Goal: Task Accomplishment & Management: Complete application form

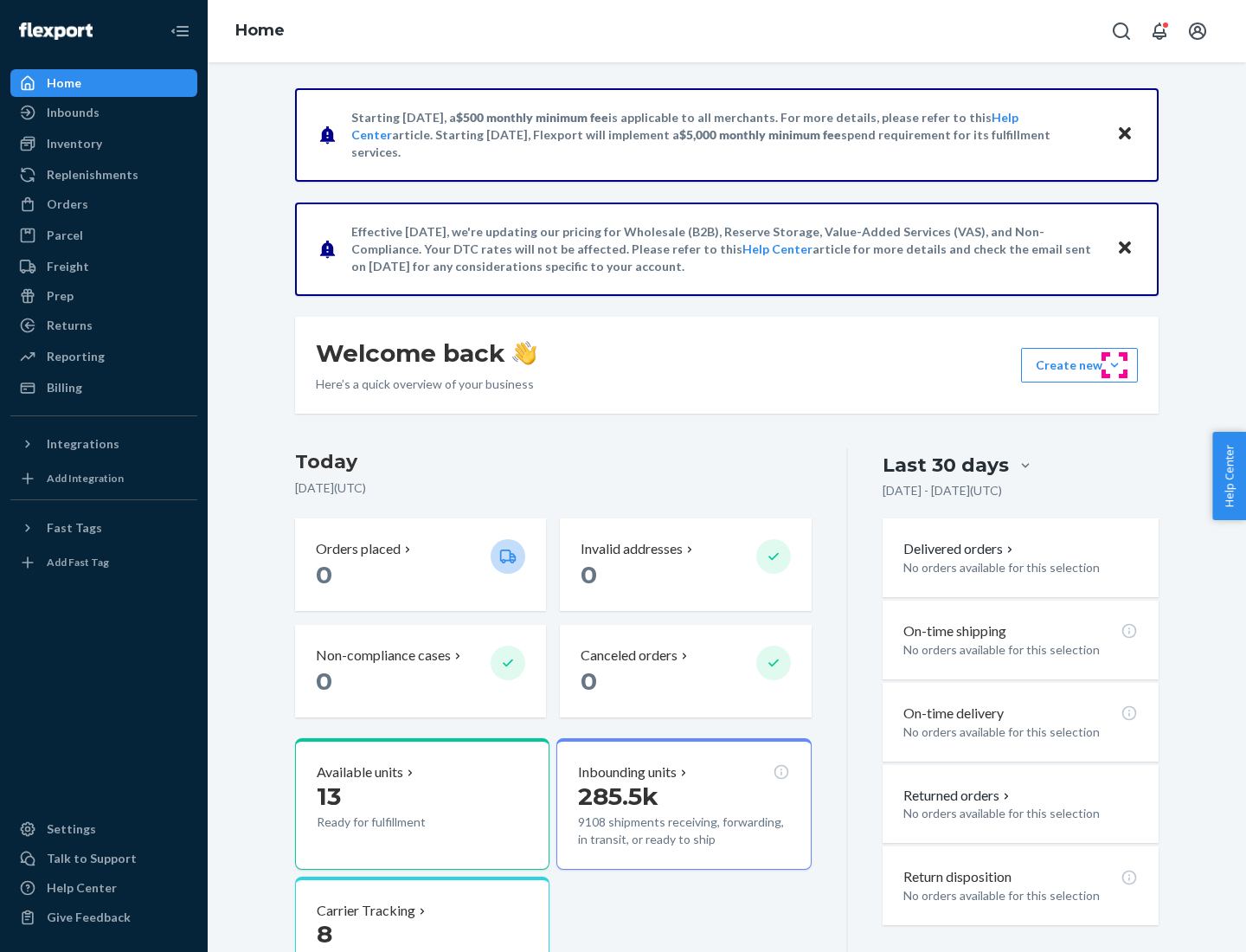
click at [1115, 365] on button "Create new Create new inbound Create new order Create new product" at bounding box center [1079, 365] width 116 height 35
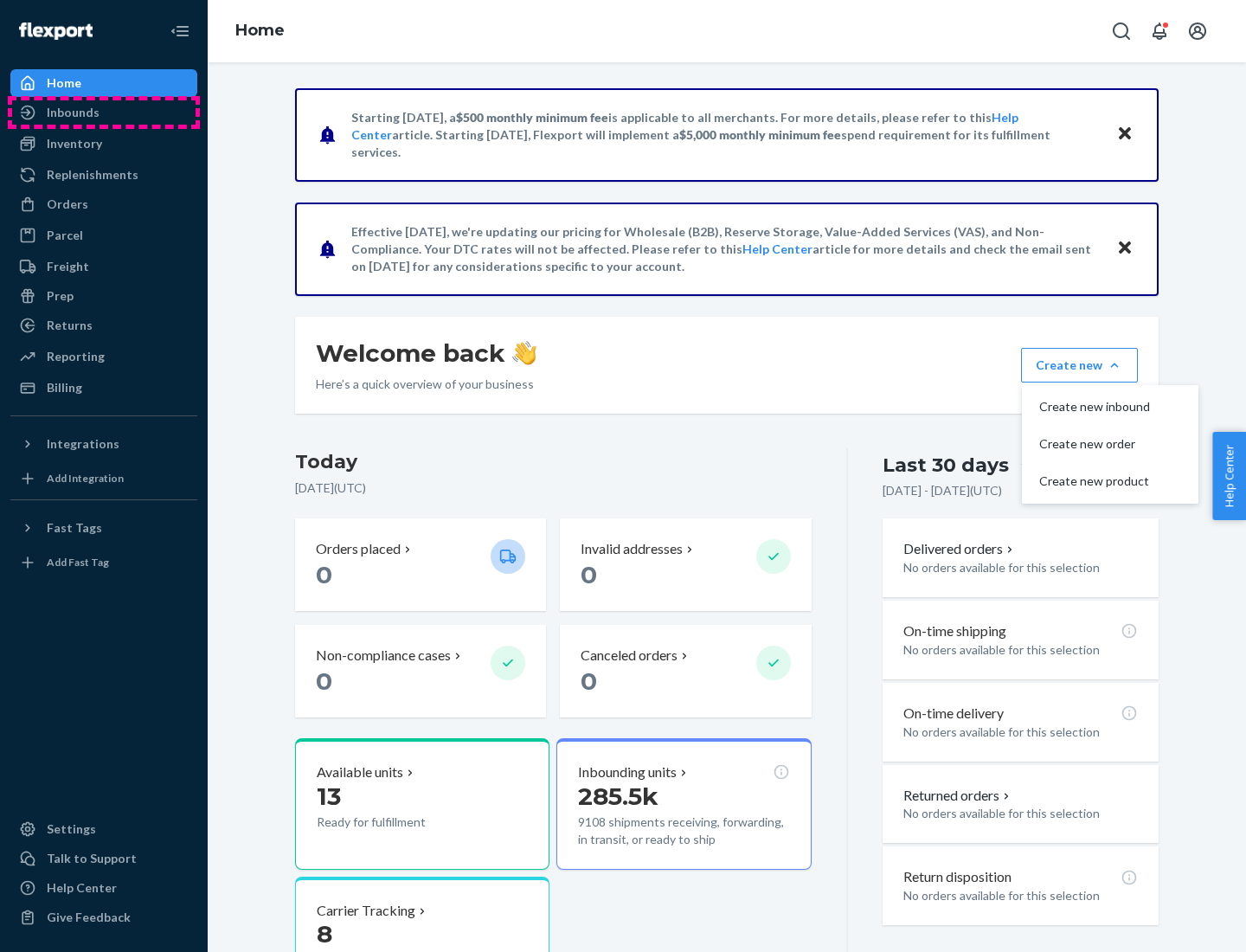
click at [104, 112] on div "Inbounds" at bounding box center [104, 112] width 183 height 25
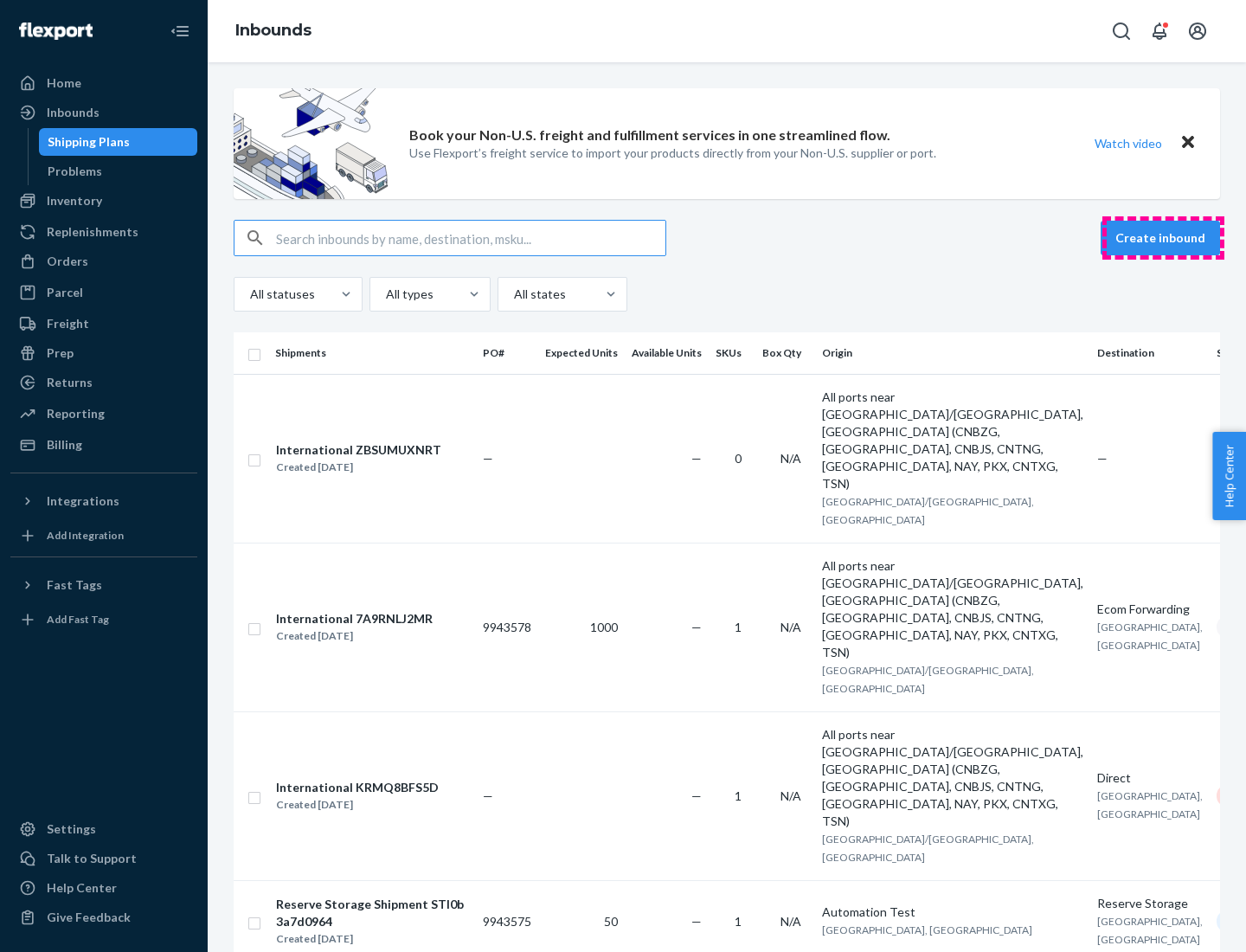
click at [1163, 238] on button "Create inbound" at bounding box center [1160, 238] width 119 height 35
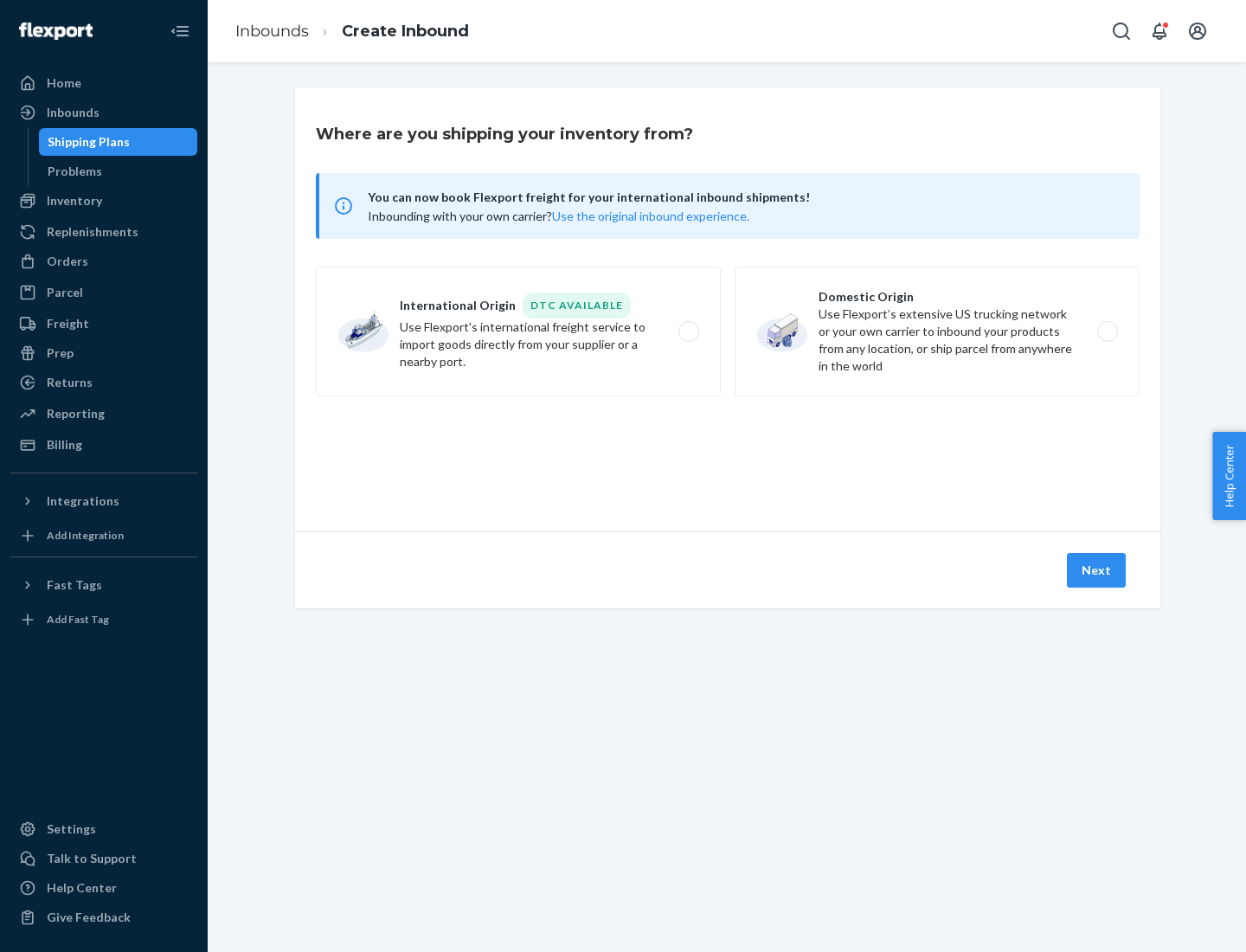
click at [937, 331] on label "Domestic Origin Use Flexport’s extensive US trucking network or your own carrie…" at bounding box center [937, 331] width 404 height 130
click at [1107, 331] on input "Domestic Origin Use Flexport’s extensive US trucking network or your own carrie…" at bounding box center [1112, 331] width 11 height 11
radio input "true"
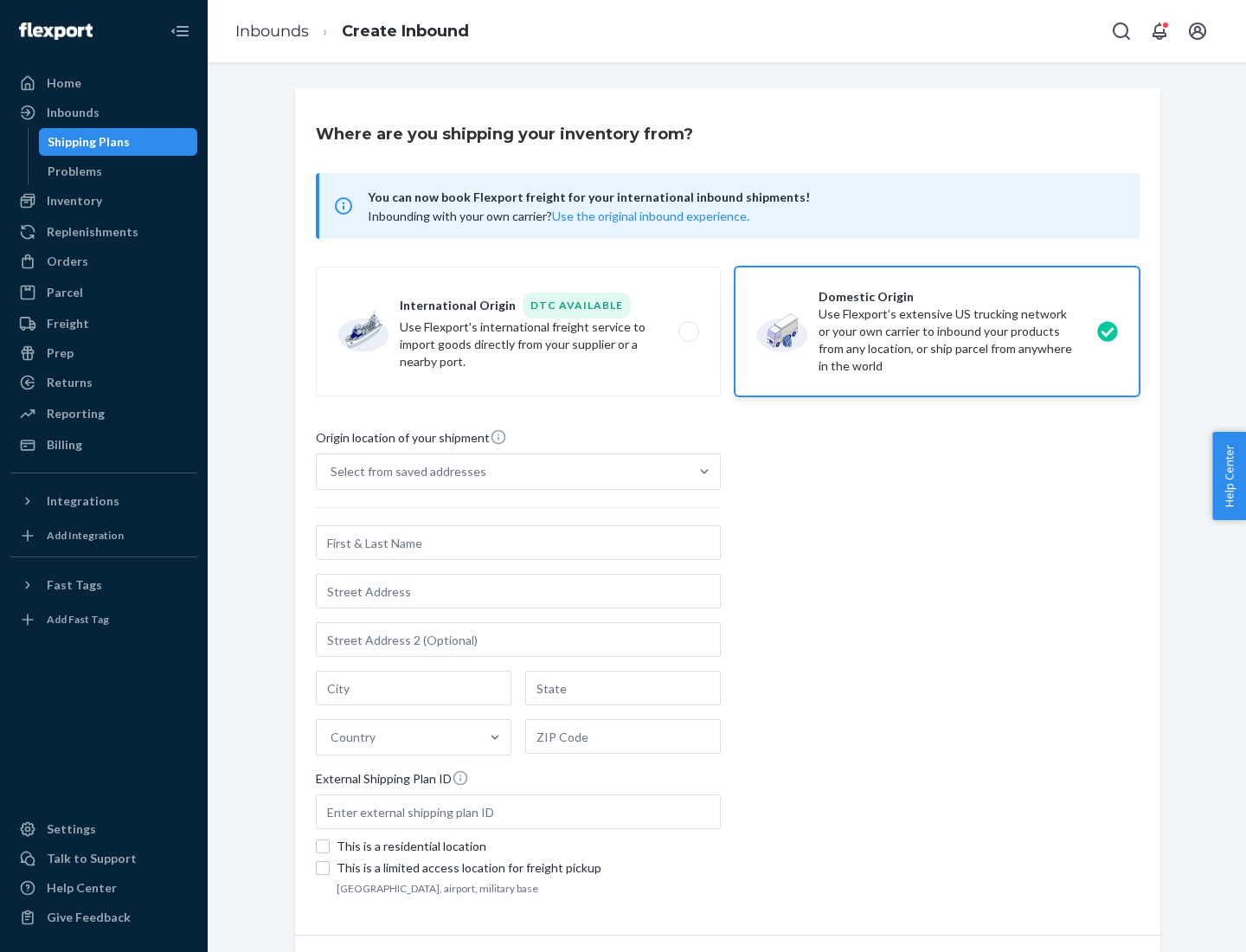
click at [404, 472] on div "Select from saved addresses" at bounding box center [408, 472] width 156 height 18
click at [332, 472] on input "Select from saved addresses" at bounding box center [331, 472] width 2 height 18
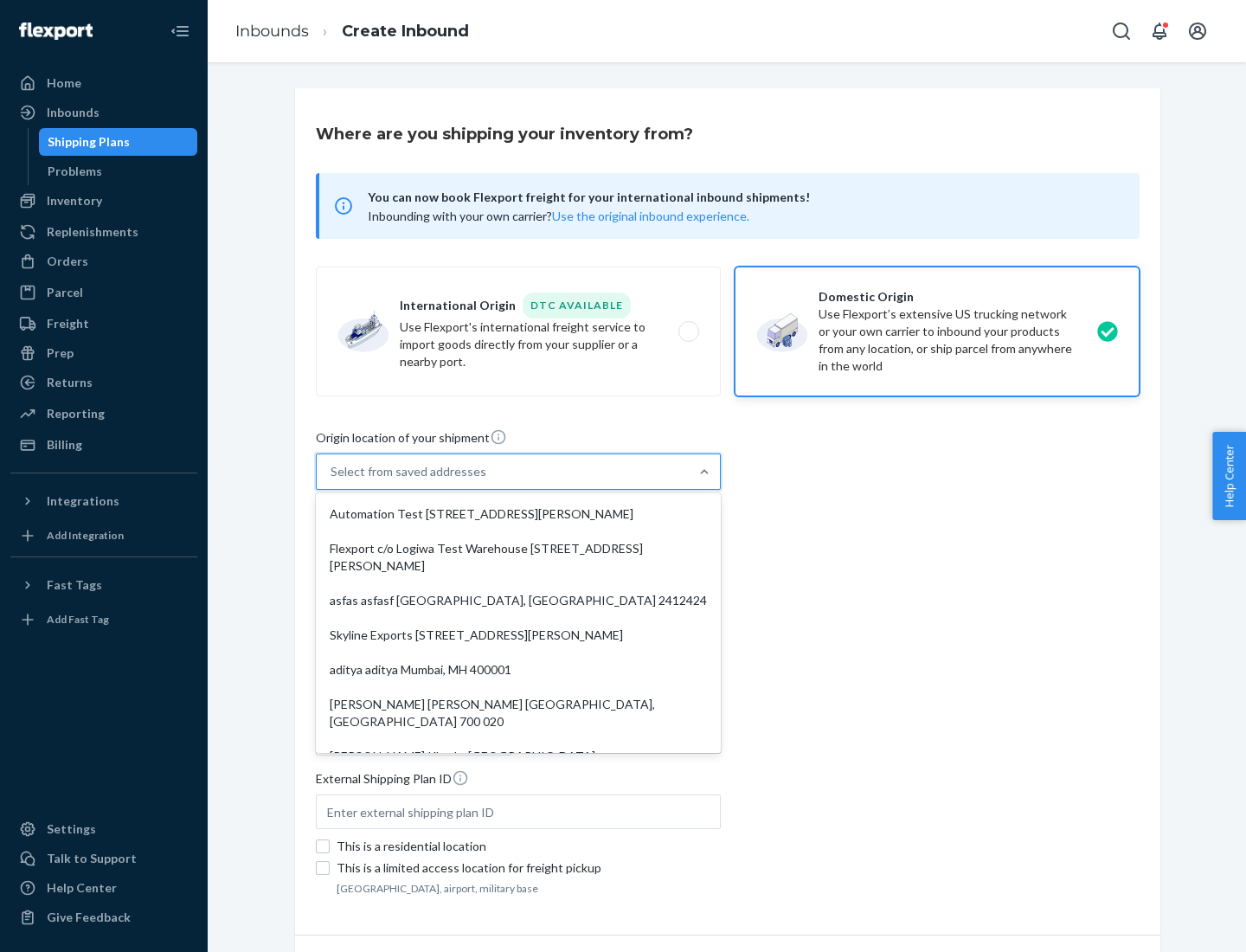
scroll to position [7, 0]
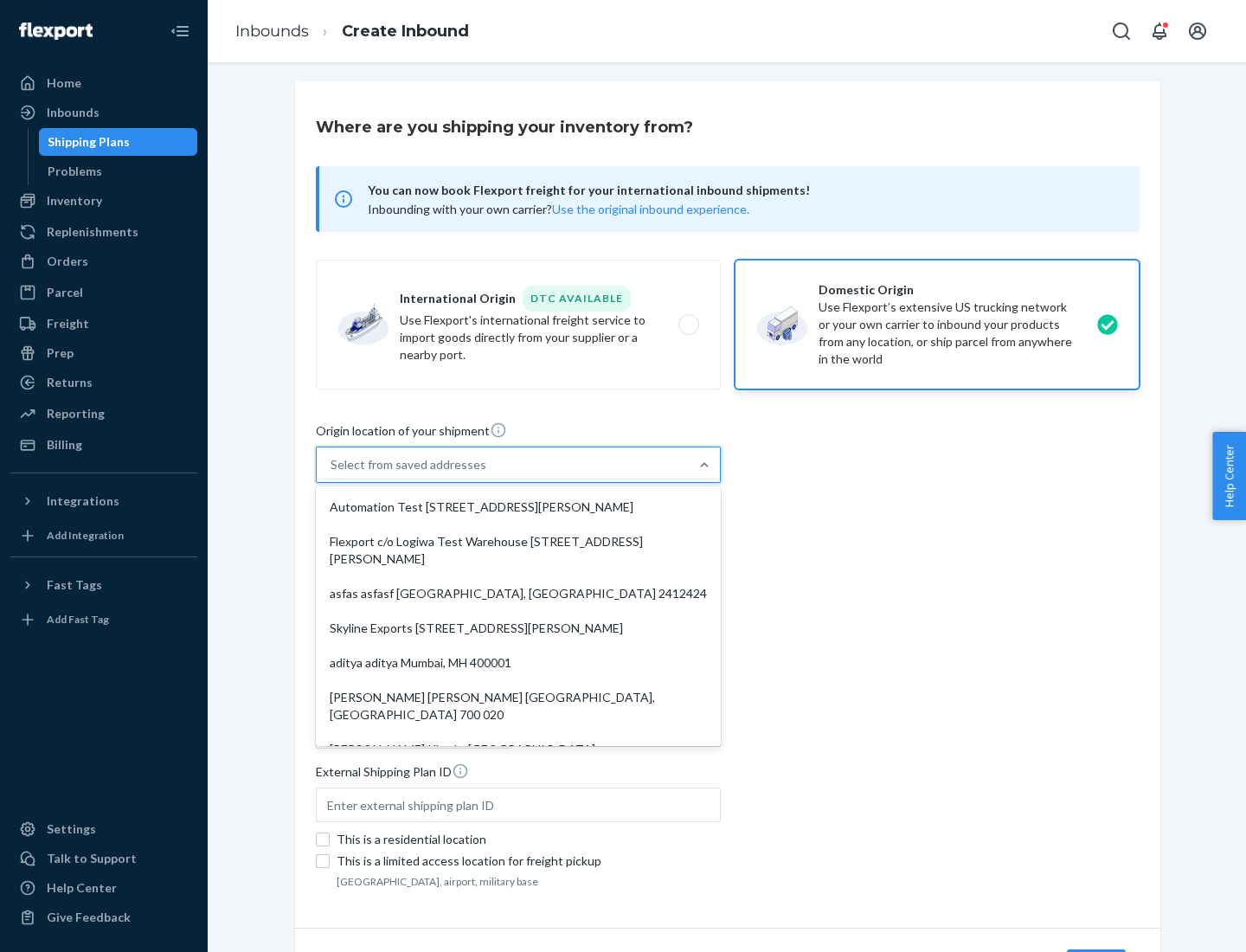
click at [518, 507] on div "Automation Test [STREET_ADDRESS][PERSON_NAME]" at bounding box center [518, 506] width 398 height 35
click at [332, 474] on input "option Automation Test [STREET_ADDRESS][PERSON_NAME]. 9 results available. Use …" at bounding box center [331, 465] width 2 height 18
type input "Automation Test"
type input "9th Floor"
type input "[GEOGRAPHIC_DATA]"
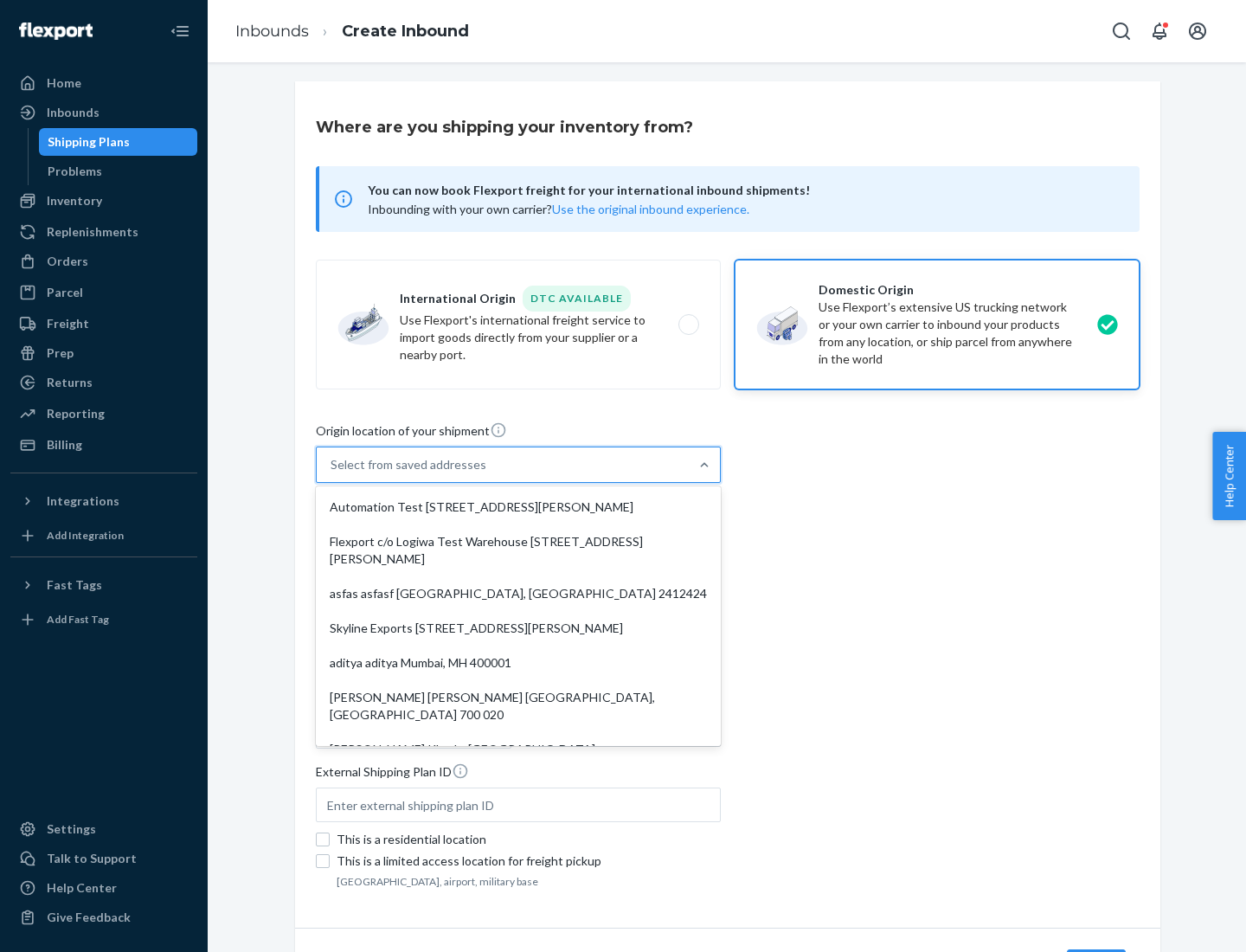
type input "CA"
type input "94104"
type input "[STREET_ADDRESS][PERSON_NAME]"
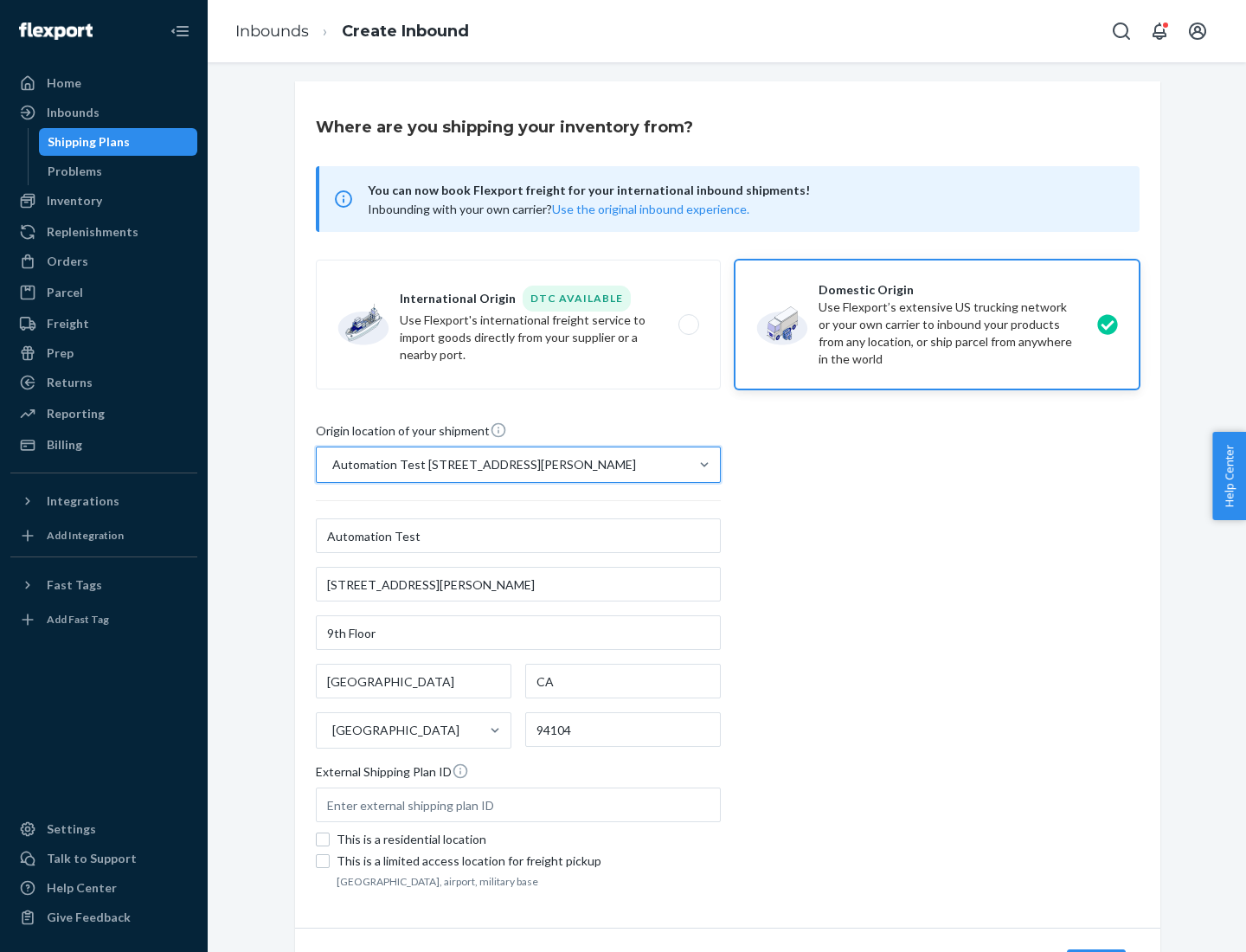
scroll to position [102, 0]
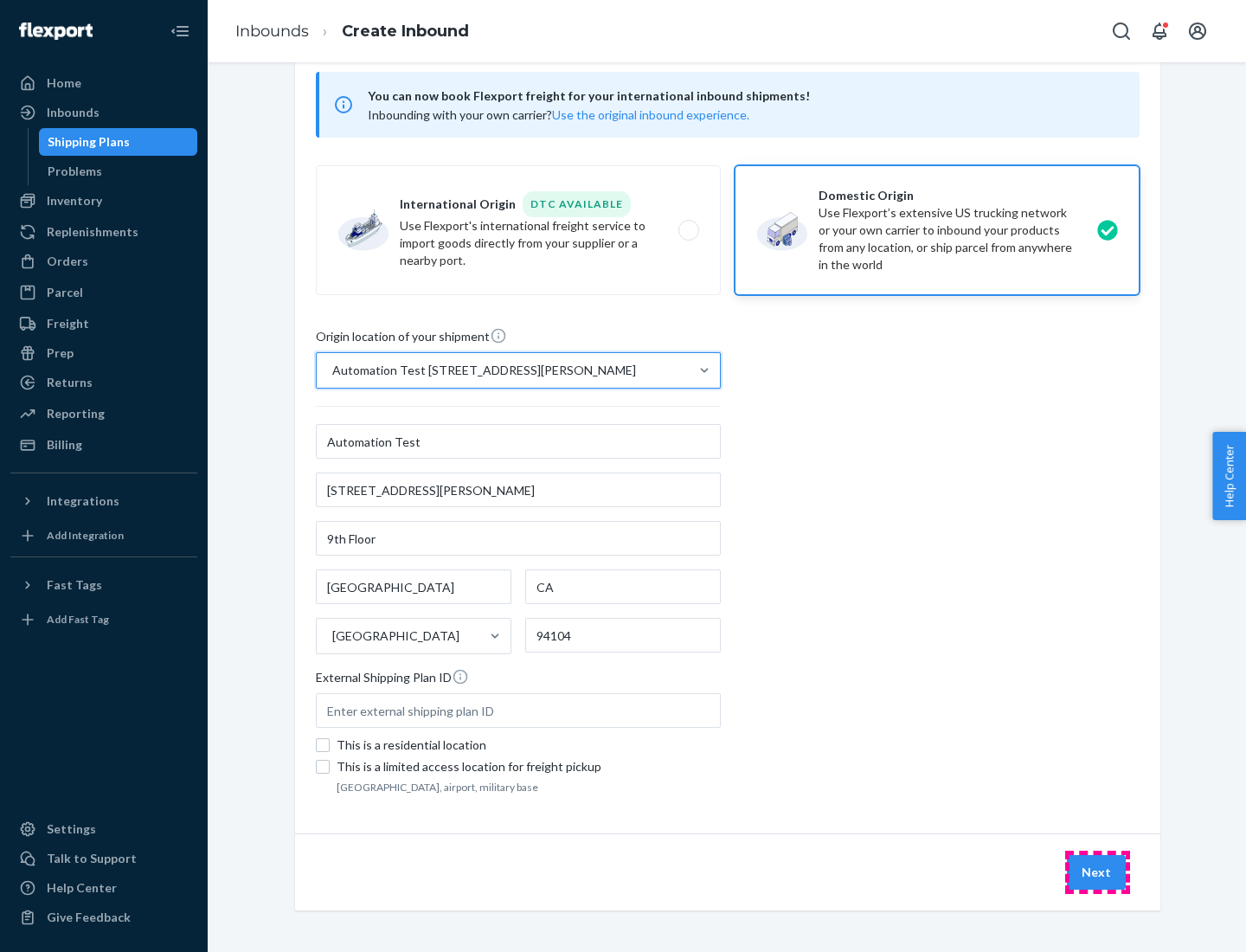
click at [1097, 872] on button "Next" at bounding box center [1096, 871] width 59 height 35
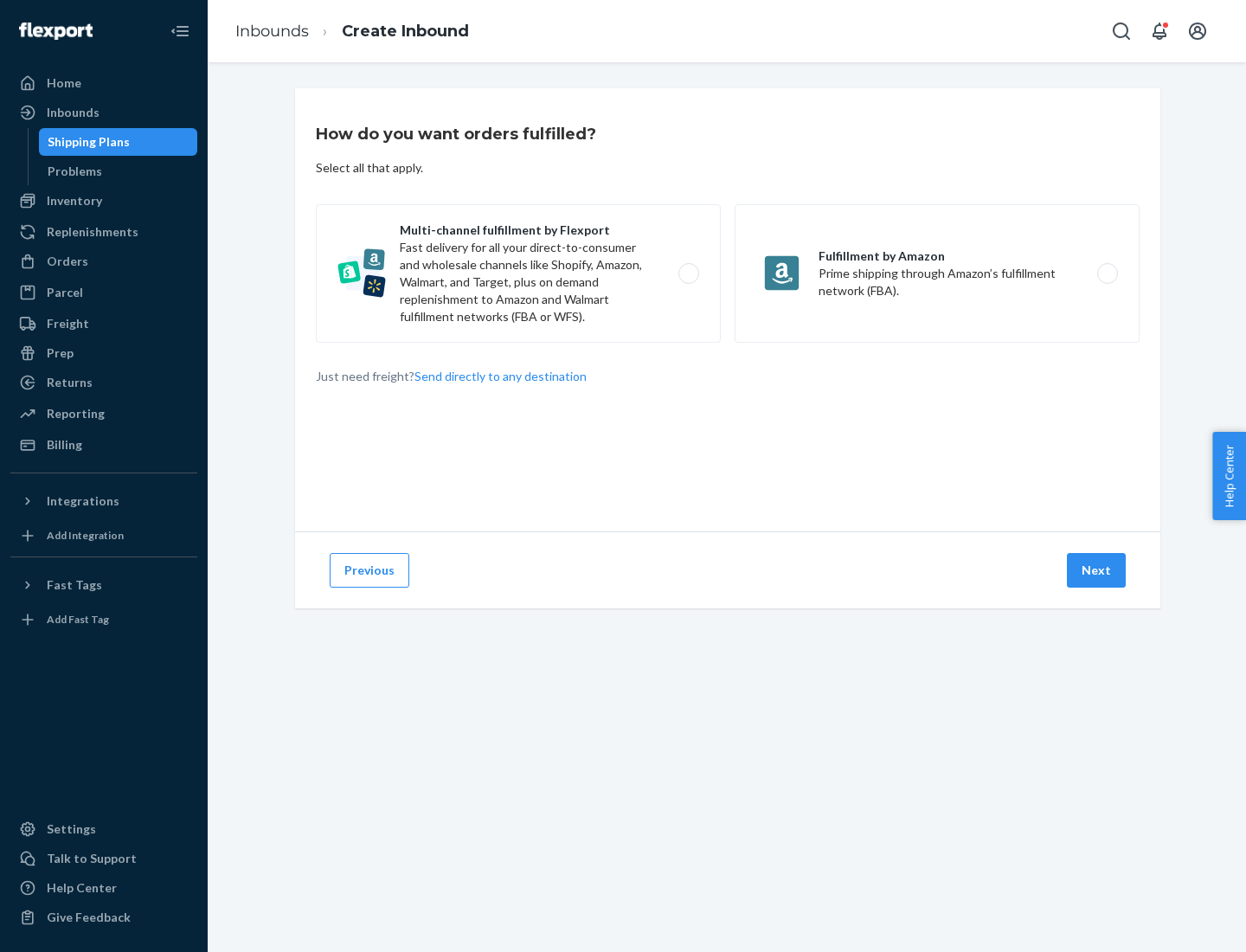
click at [518, 273] on label "Multi-channel fulfillment by Flexport Fast delivery for all your direct-to-cons…" at bounding box center [518, 273] width 404 height 138
click at [688, 273] on input "Multi-channel fulfillment by Flexport Fast delivery for all your direct-to-cons…" at bounding box center [693, 273] width 11 height 11
radio input "true"
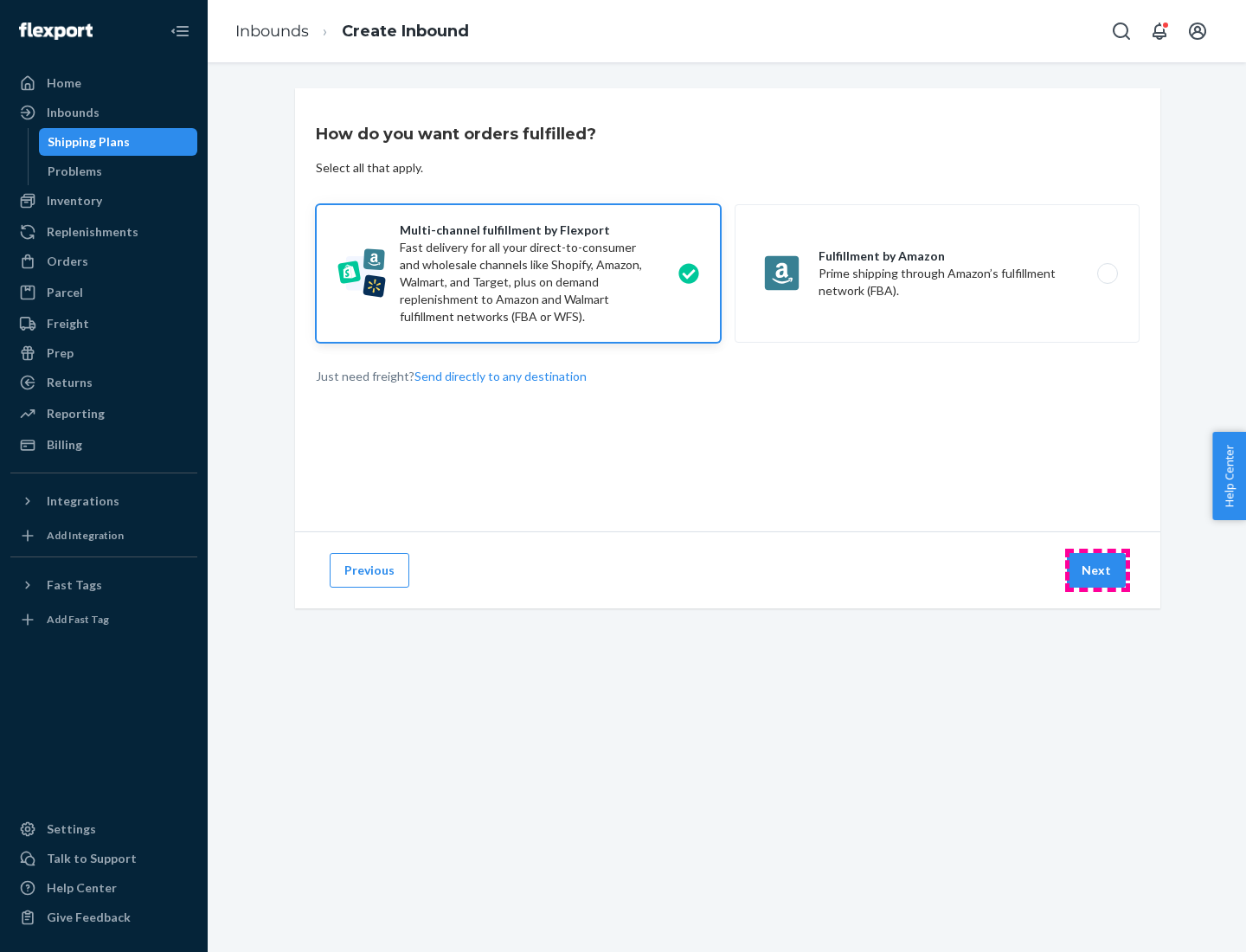
click at [1097, 570] on button "Next" at bounding box center [1096, 569] width 59 height 35
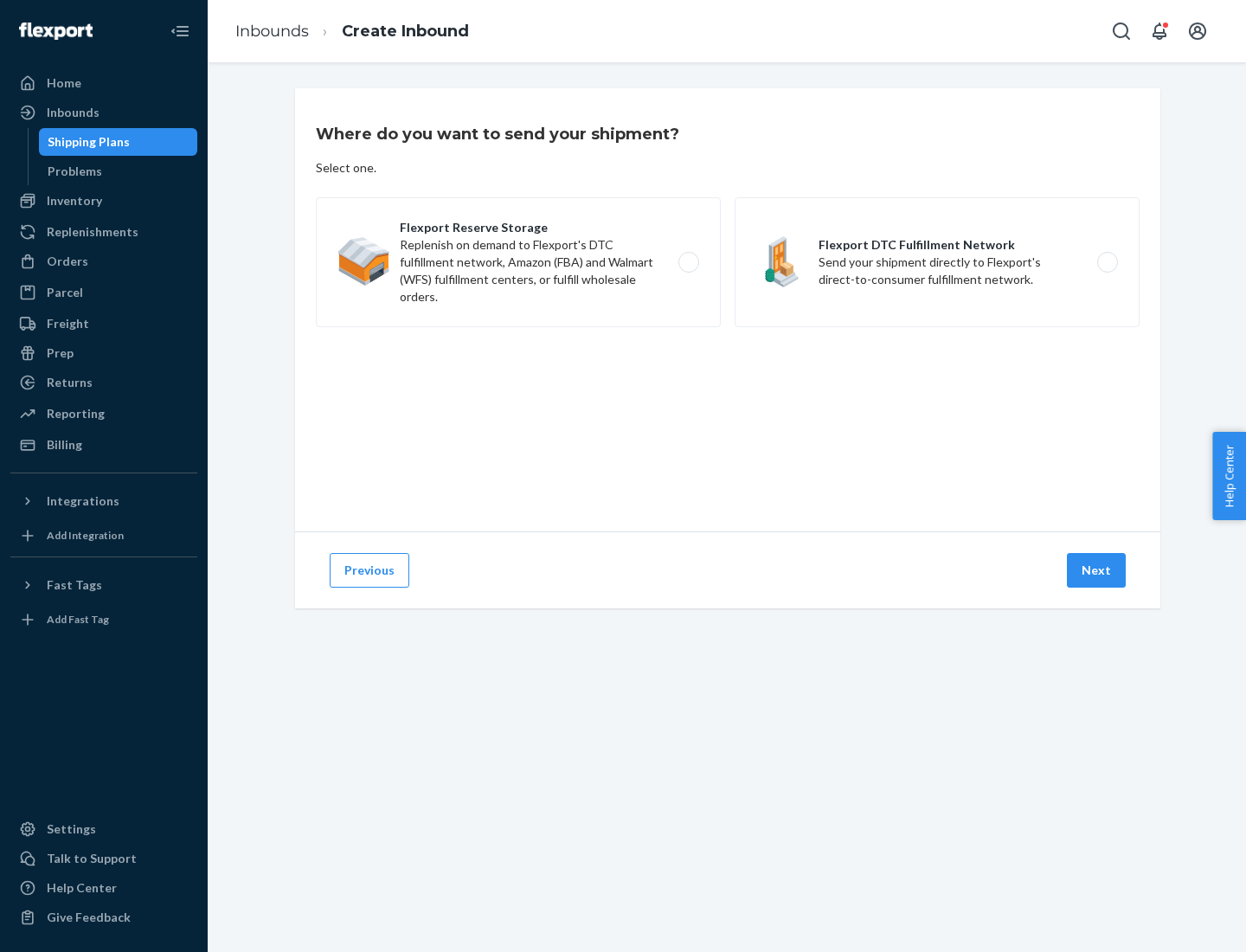
click at [937, 262] on label "Flexport DTC Fulfillment Network Send your shipment directly to Flexport's dire…" at bounding box center [937, 262] width 404 height 130
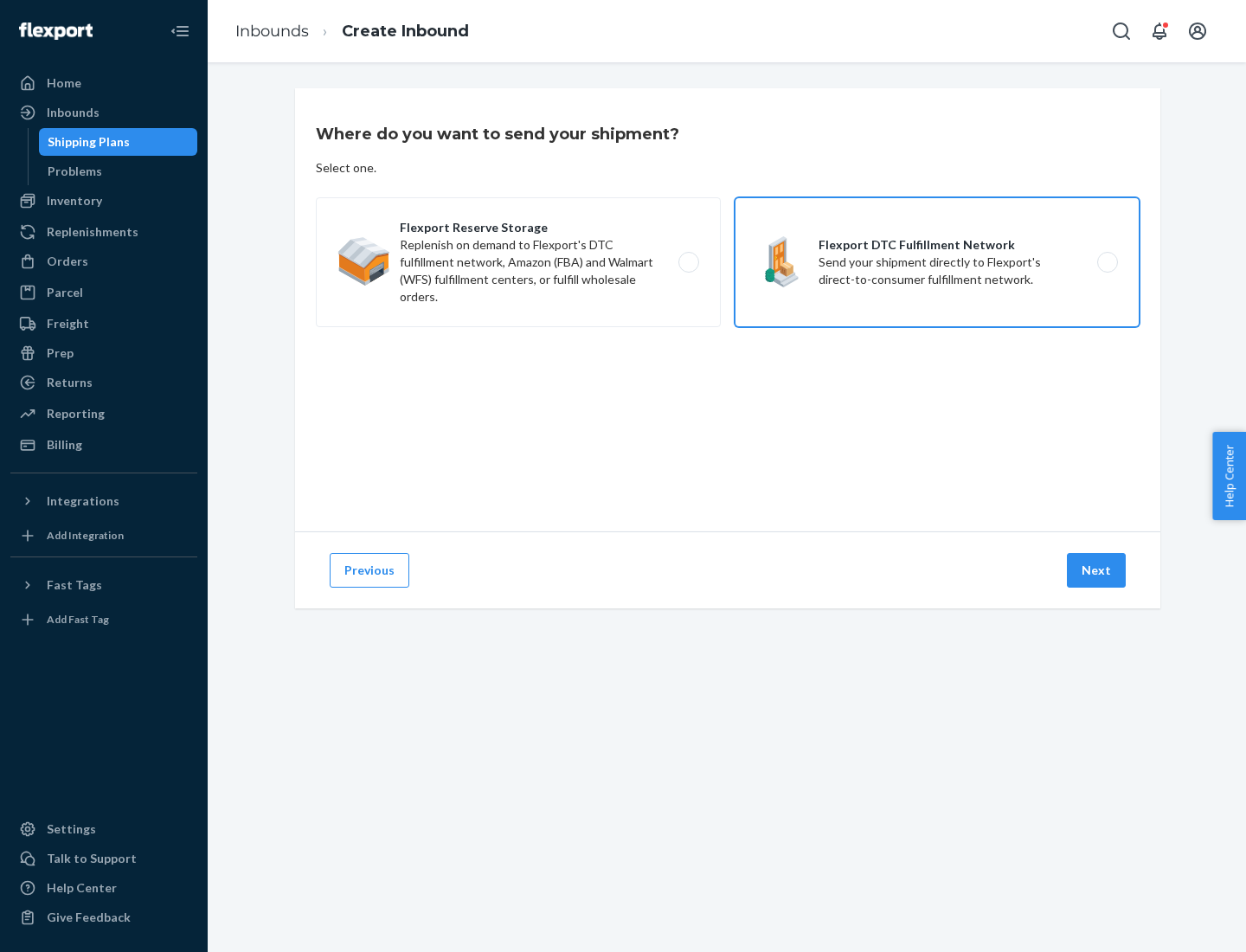
click at [1107, 262] on input "Flexport DTC Fulfillment Network Send your shipment directly to Flexport's dire…" at bounding box center [1112, 261] width 11 height 11
radio input "true"
click at [1097, 570] on button "Next" at bounding box center [1096, 569] width 59 height 35
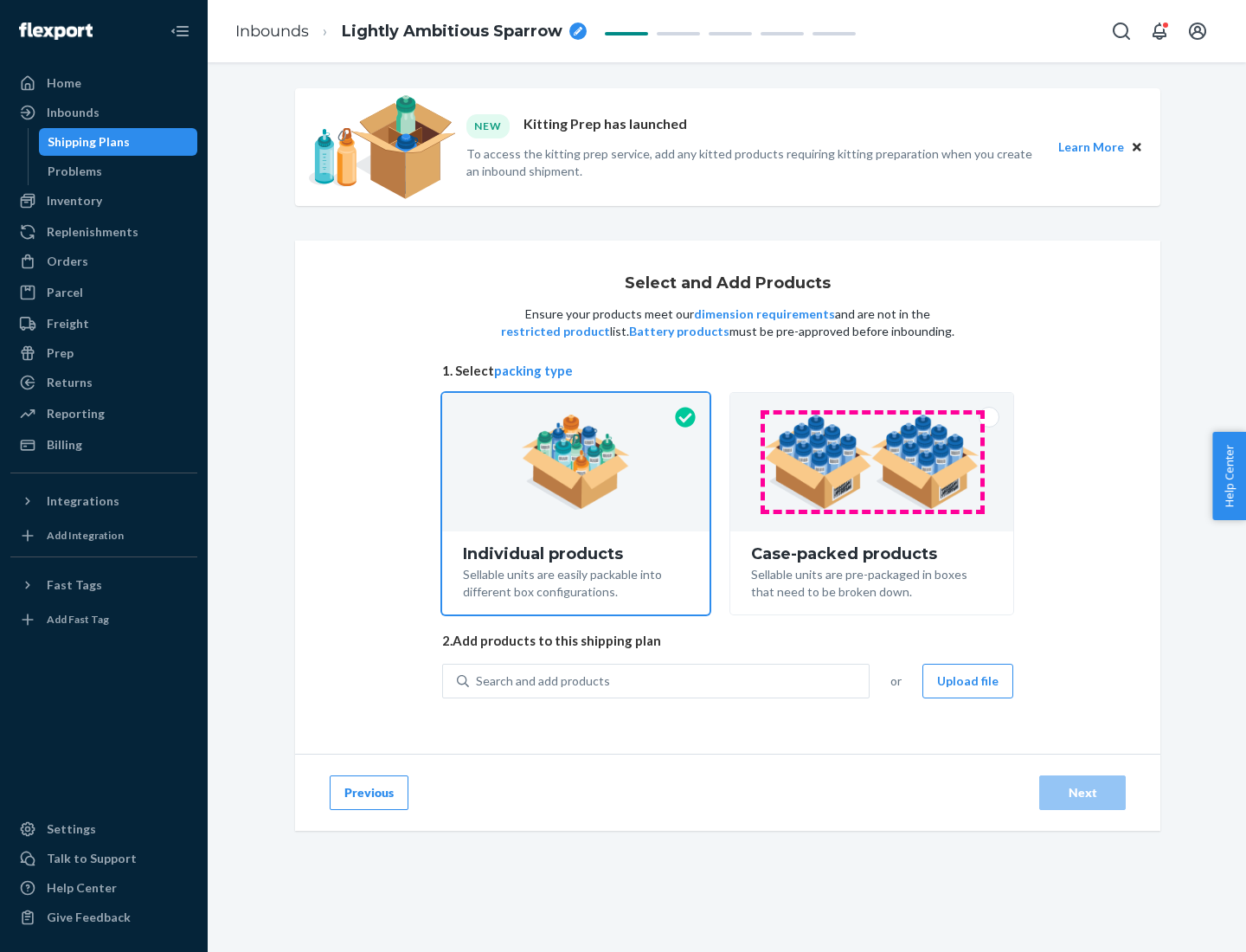
click at [872, 462] on img at bounding box center [871, 462] width 215 height 95
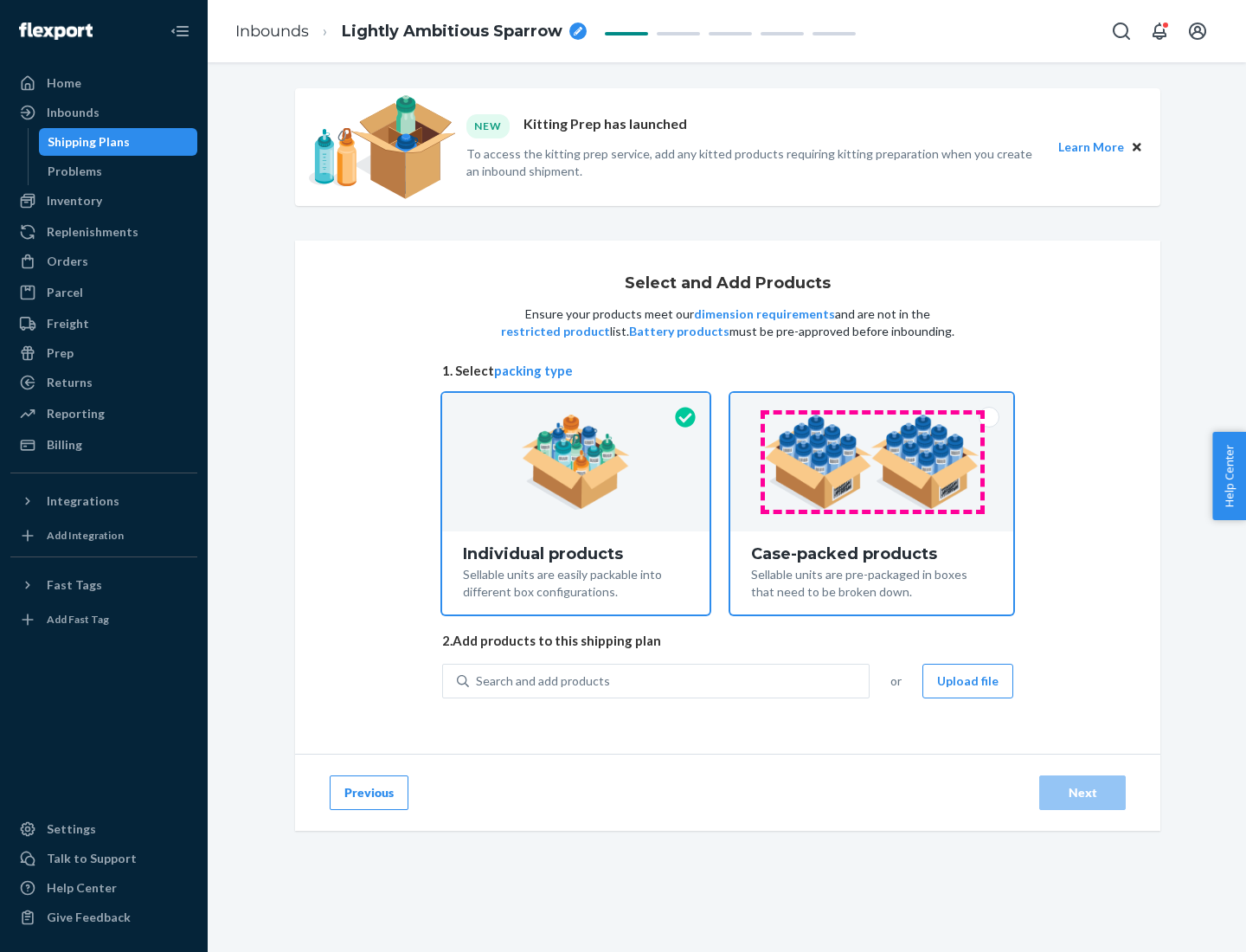
click at [872, 404] on input "Case-packed products Sellable units are pre-packaged in boxes that need to be b…" at bounding box center [871, 398] width 11 height 11
radio input "true"
radio input "false"
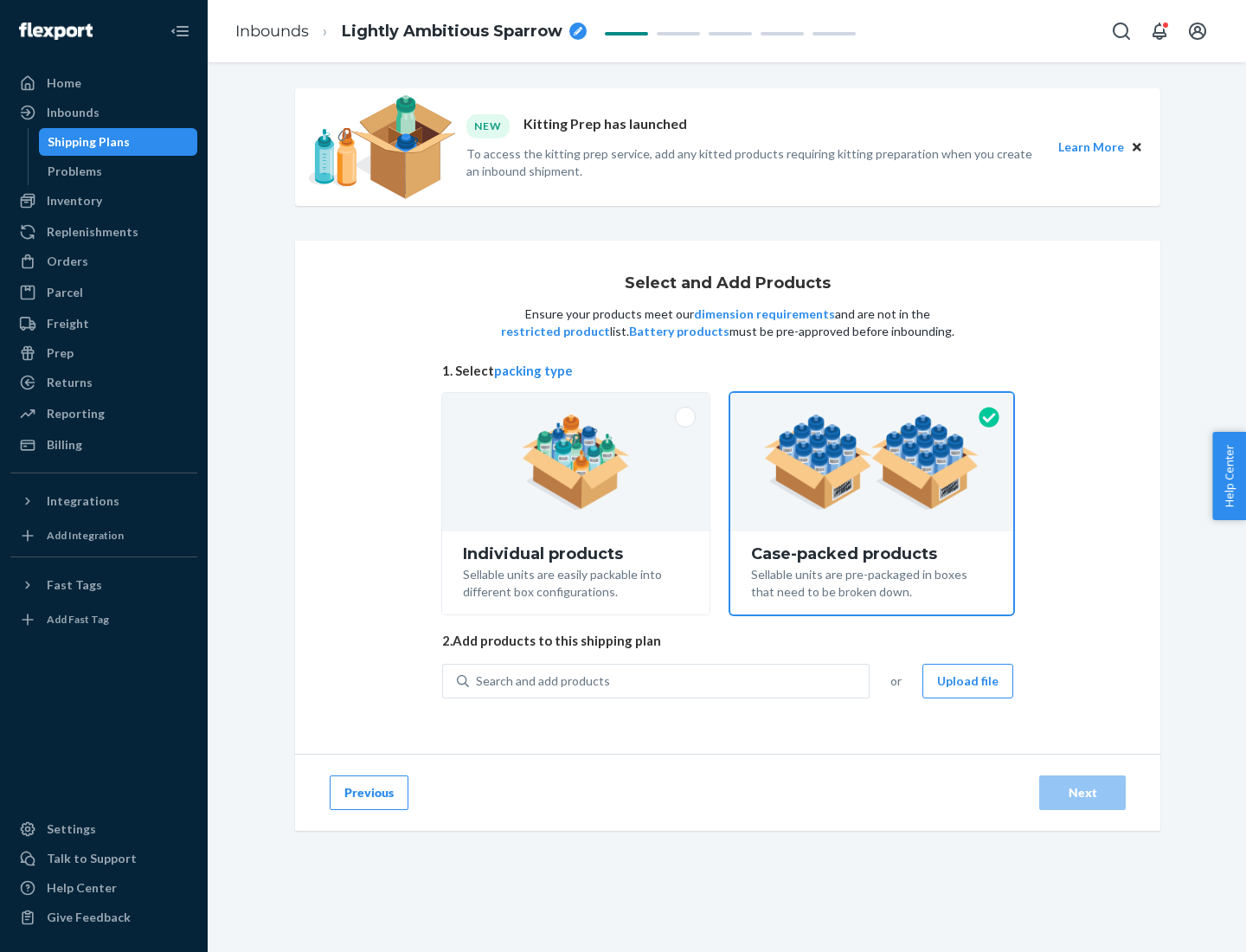
click at [670, 680] on div "Search and add products" at bounding box center [668, 681] width 400 height 32
click at [477, 680] on input "Search and add products" at bounding box center [476, 681] width 2 height 18
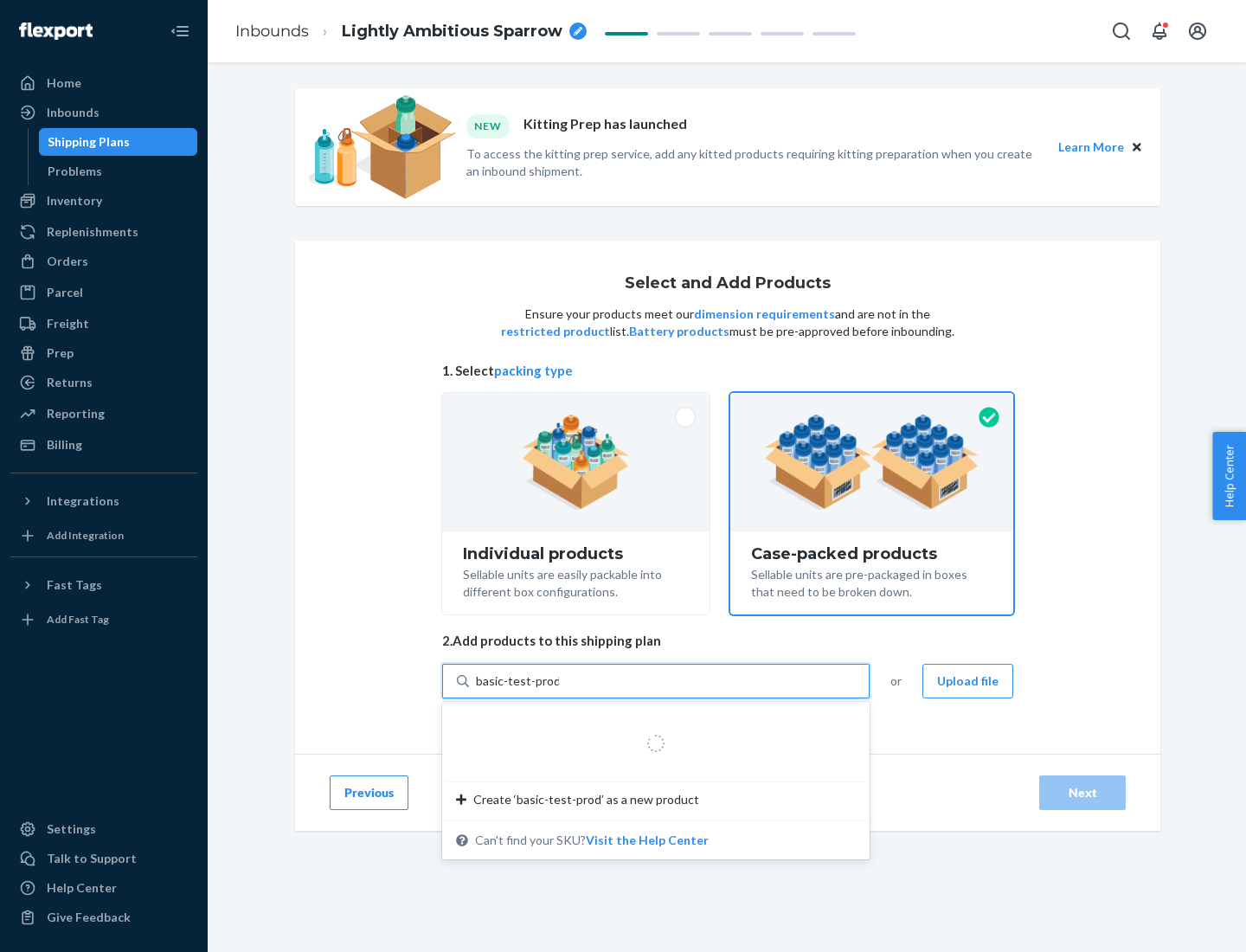
type input "basic-test-product-1"
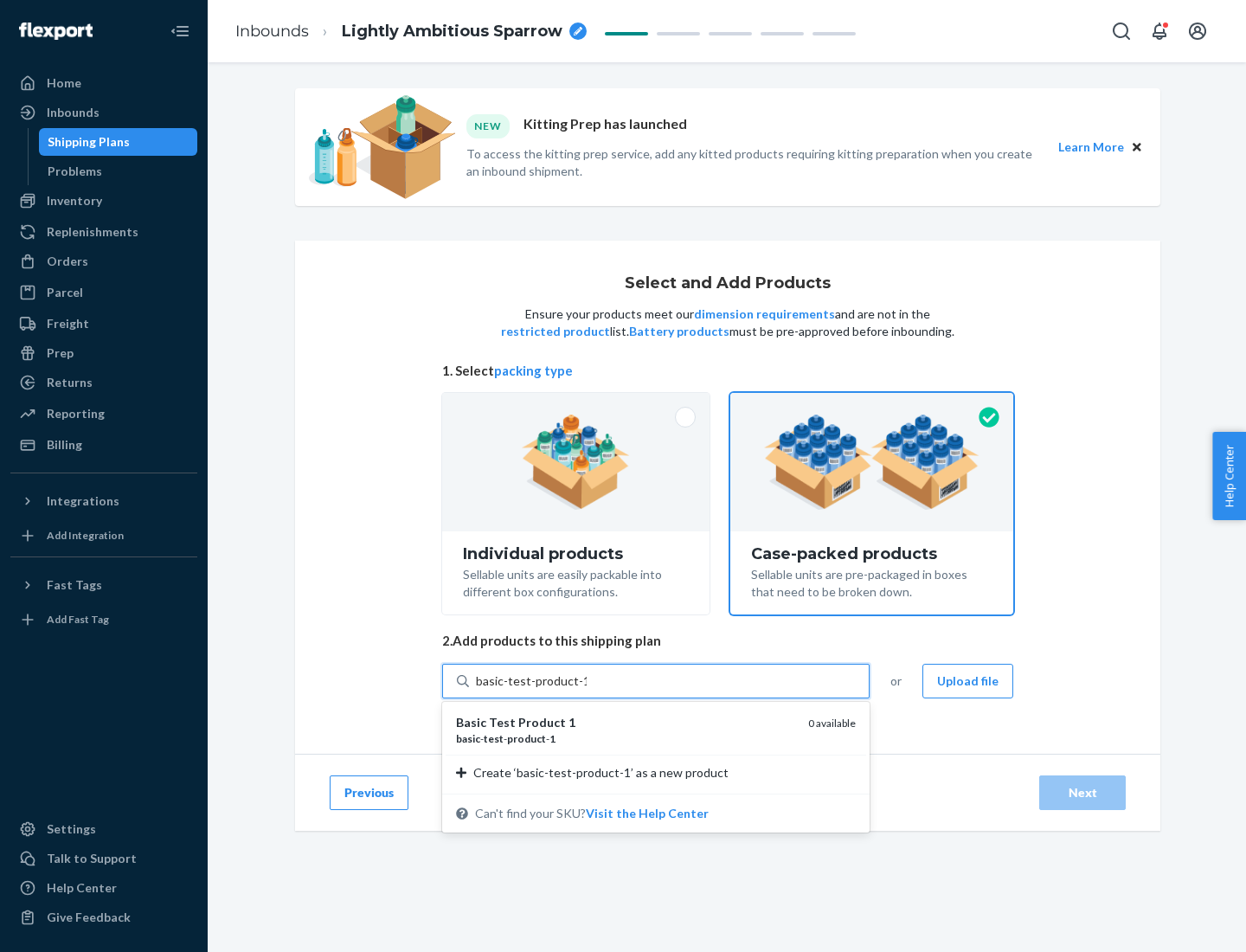
click at [625, 738] on div "basic - test - product - 1" at bounding box center [624, 738] width 338 height 15
click at [587, 690] on input "basic-test-product-1" at bounding box center [531, 681] width 110 height 18
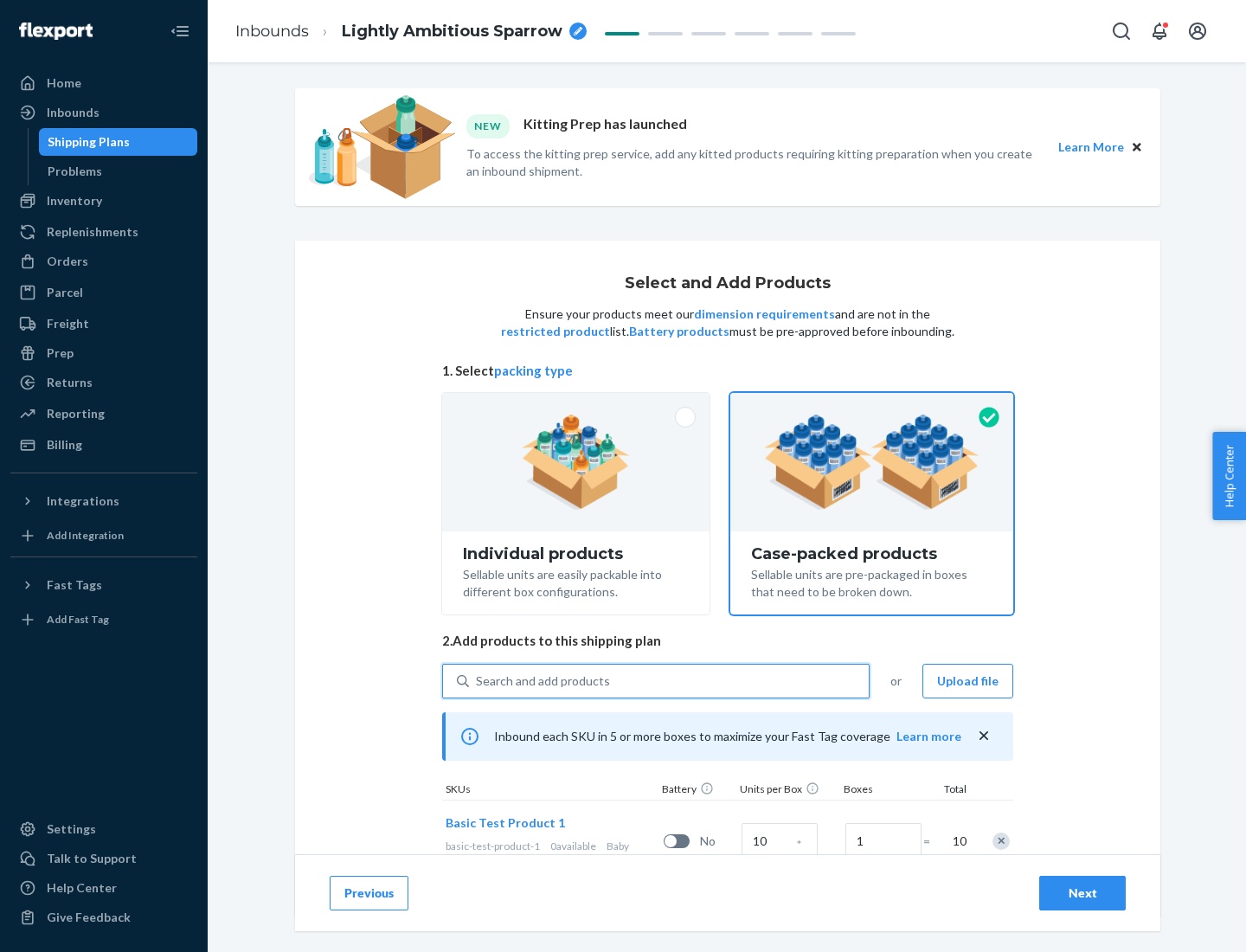
scroll to position [62, 0]
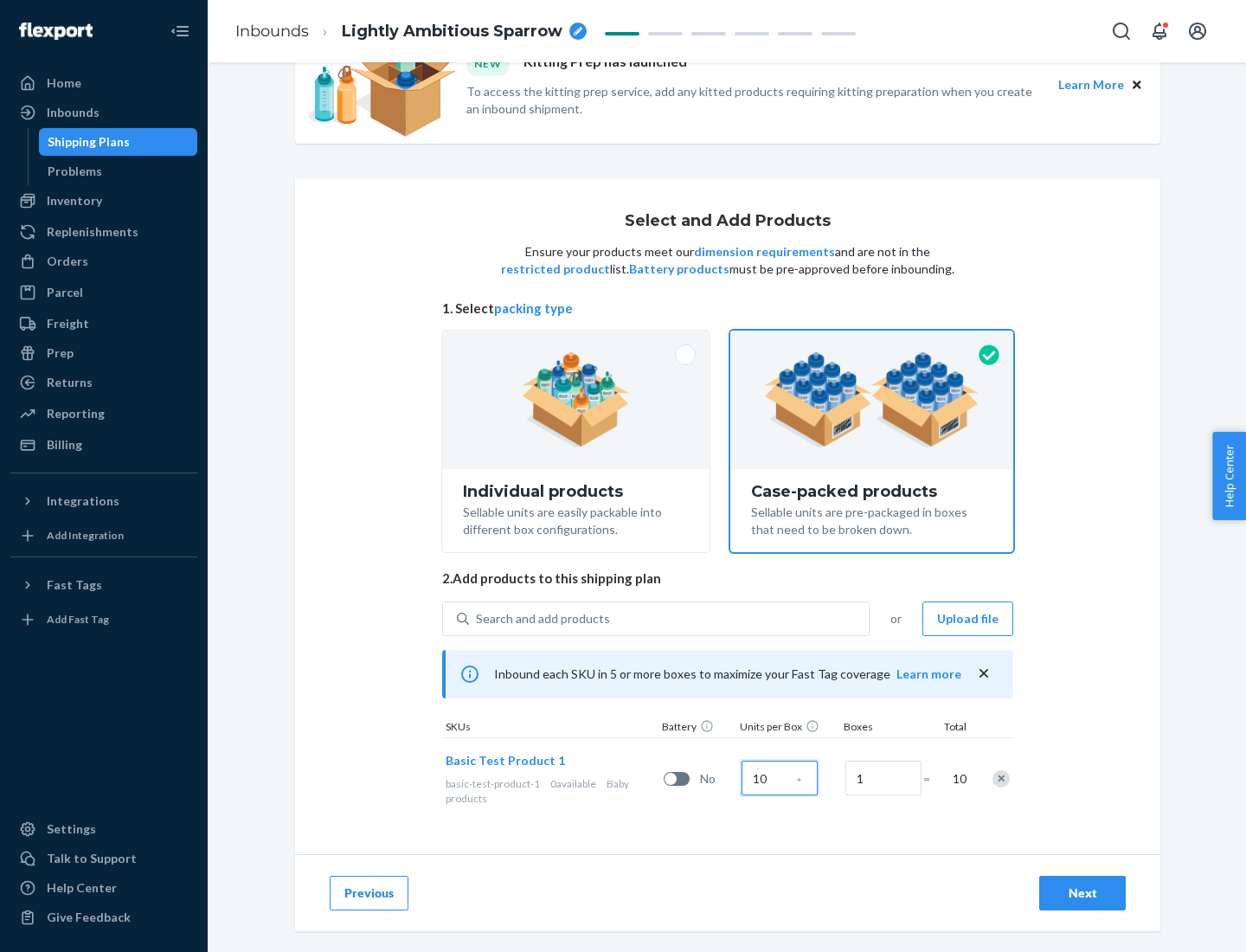
type input "10"
type input "7"
click at [1082, 893] on div "Next" at bounding box center [1082, 893] width 57 height 18
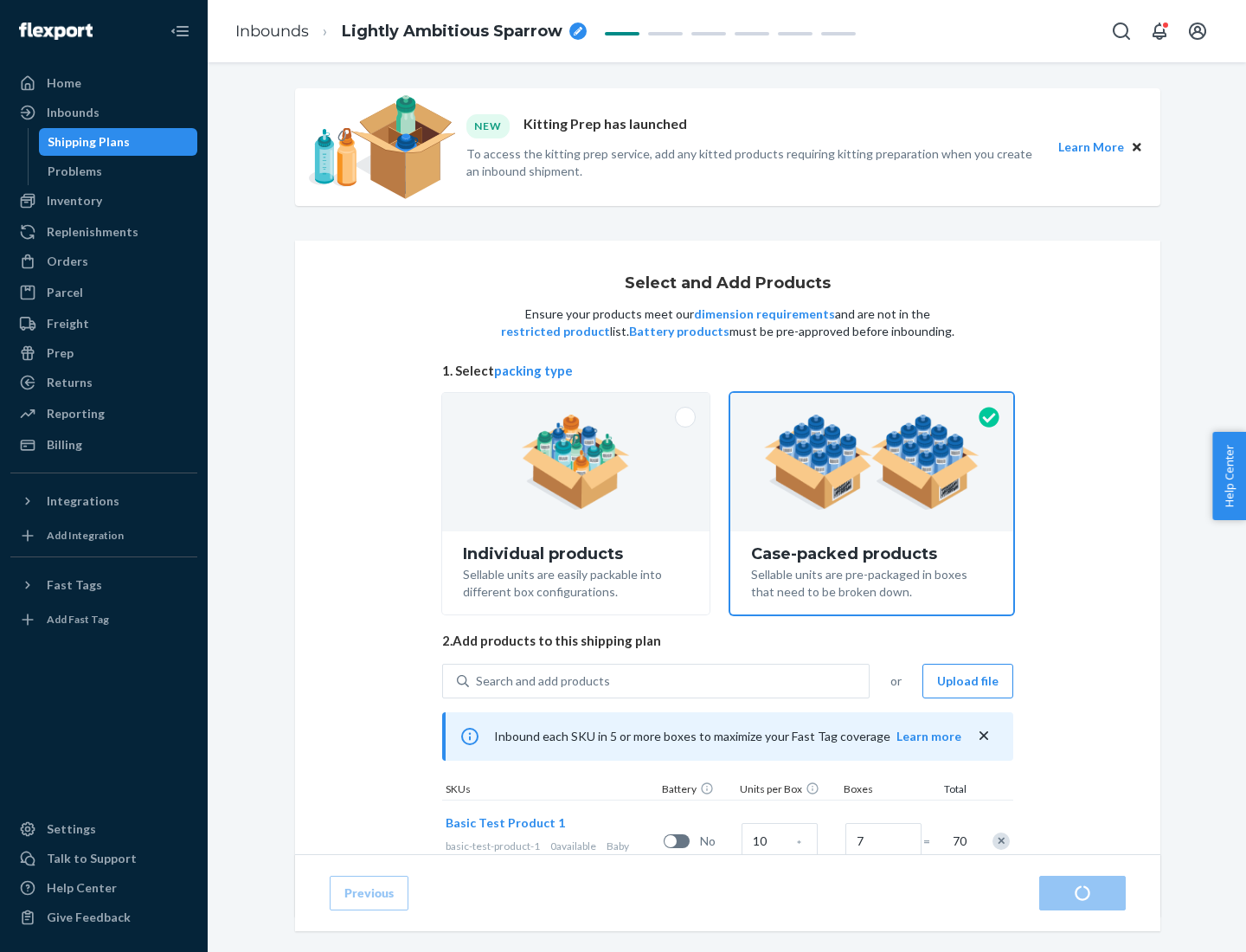
radio input "true"
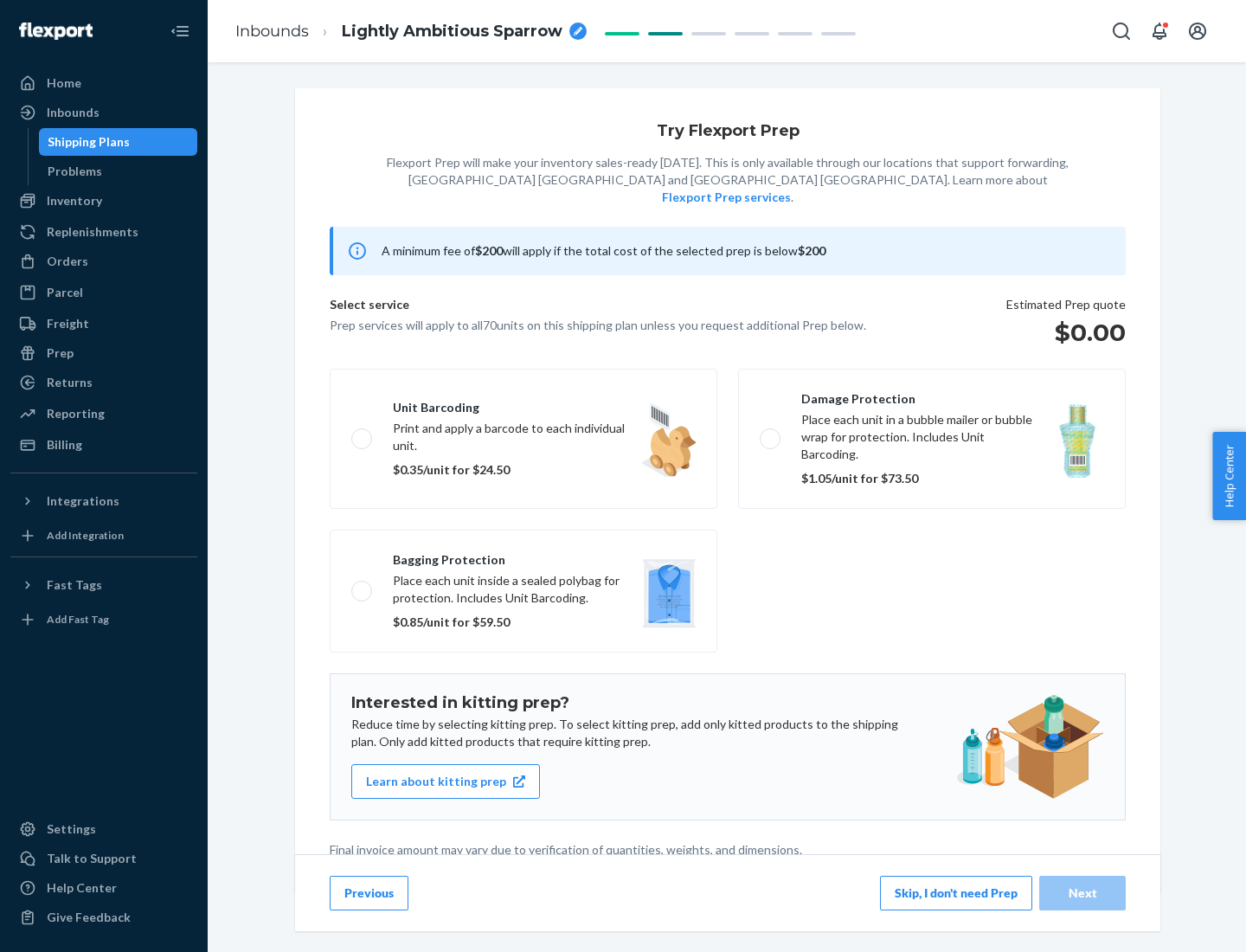
scroll to position [4, 0]
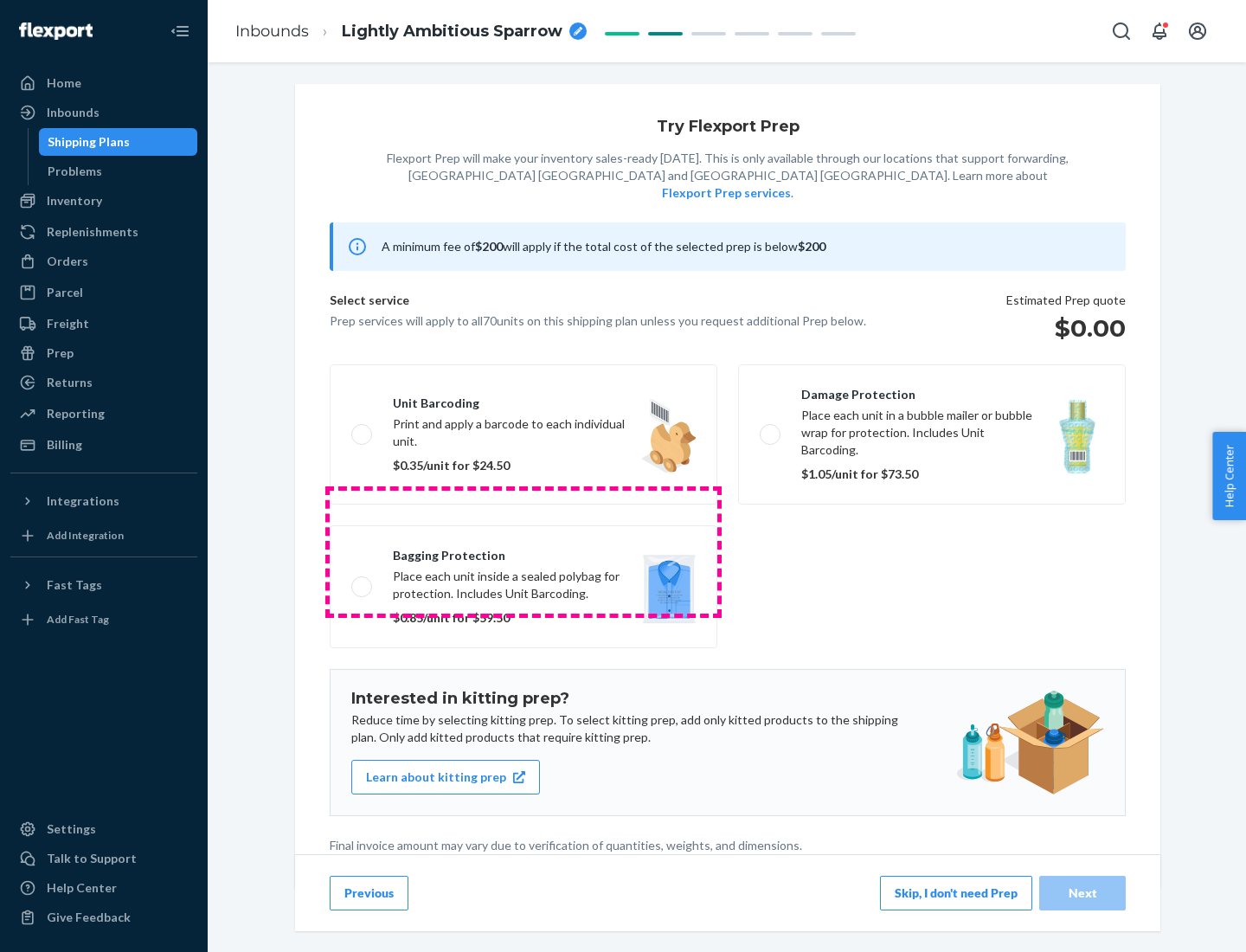
click at [524, 551] on label "Bagging protection Place each unit inside a sealed polybag for protection. Incl…" at bounding box center [523, 586] width 388 height 123
click at [362, 580] on input "Bagging protection Place each unit inside a sealed polybag for protection. Incl…" at bounding box center [356, 585] width 11 height 11
checkbox input "true"
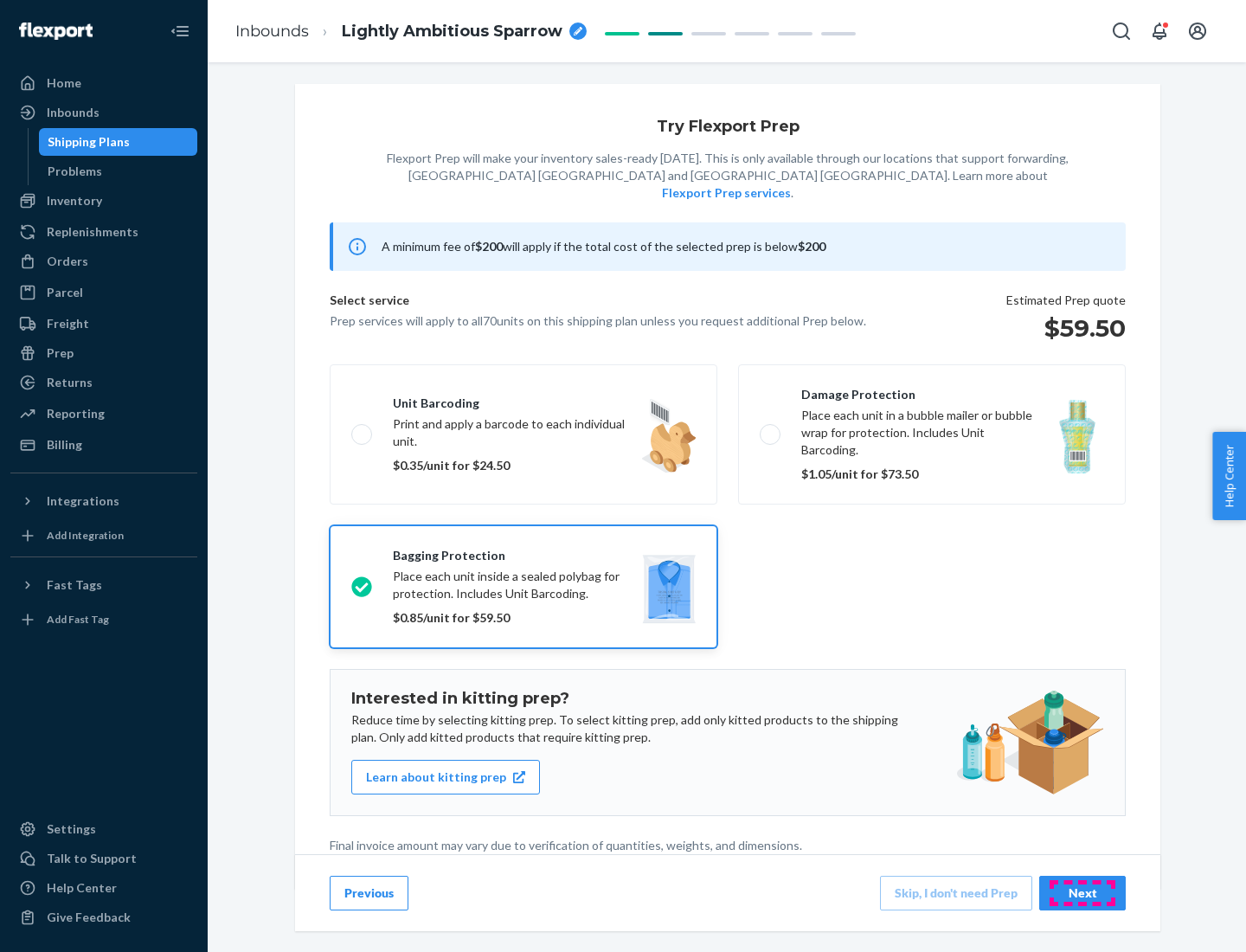
click at [1082, 892] on div "Next" at bounding box center [1082, 893] width 57 height 18
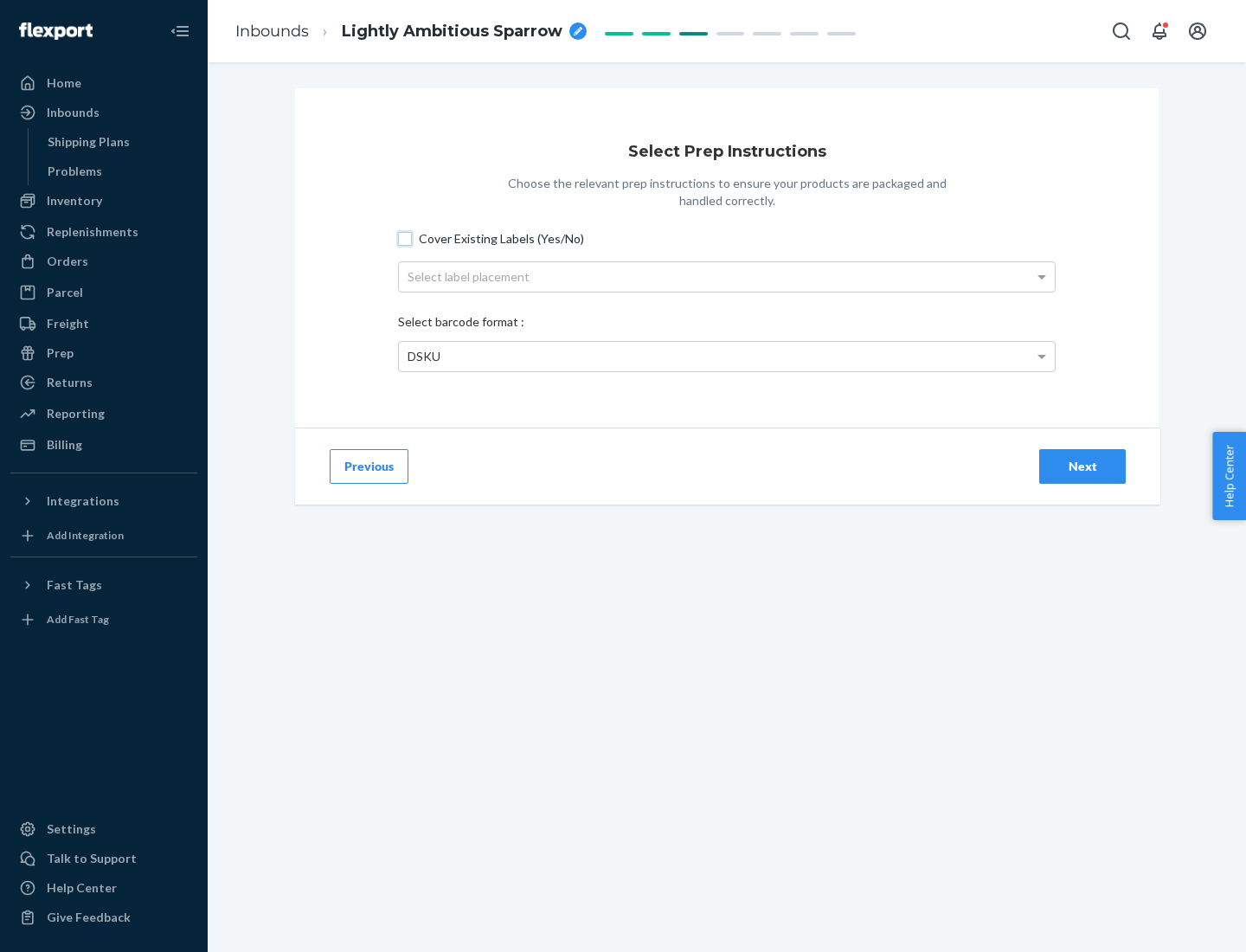
click at [404, 238] on input "Cover Existing Labels (Yes/No)" at bounding box center [404, 239] width 14 height 14
checkbox input "true"
click at [727, 276] on div "Select label placement" at bounding box center [726, 277] width 656 height 30
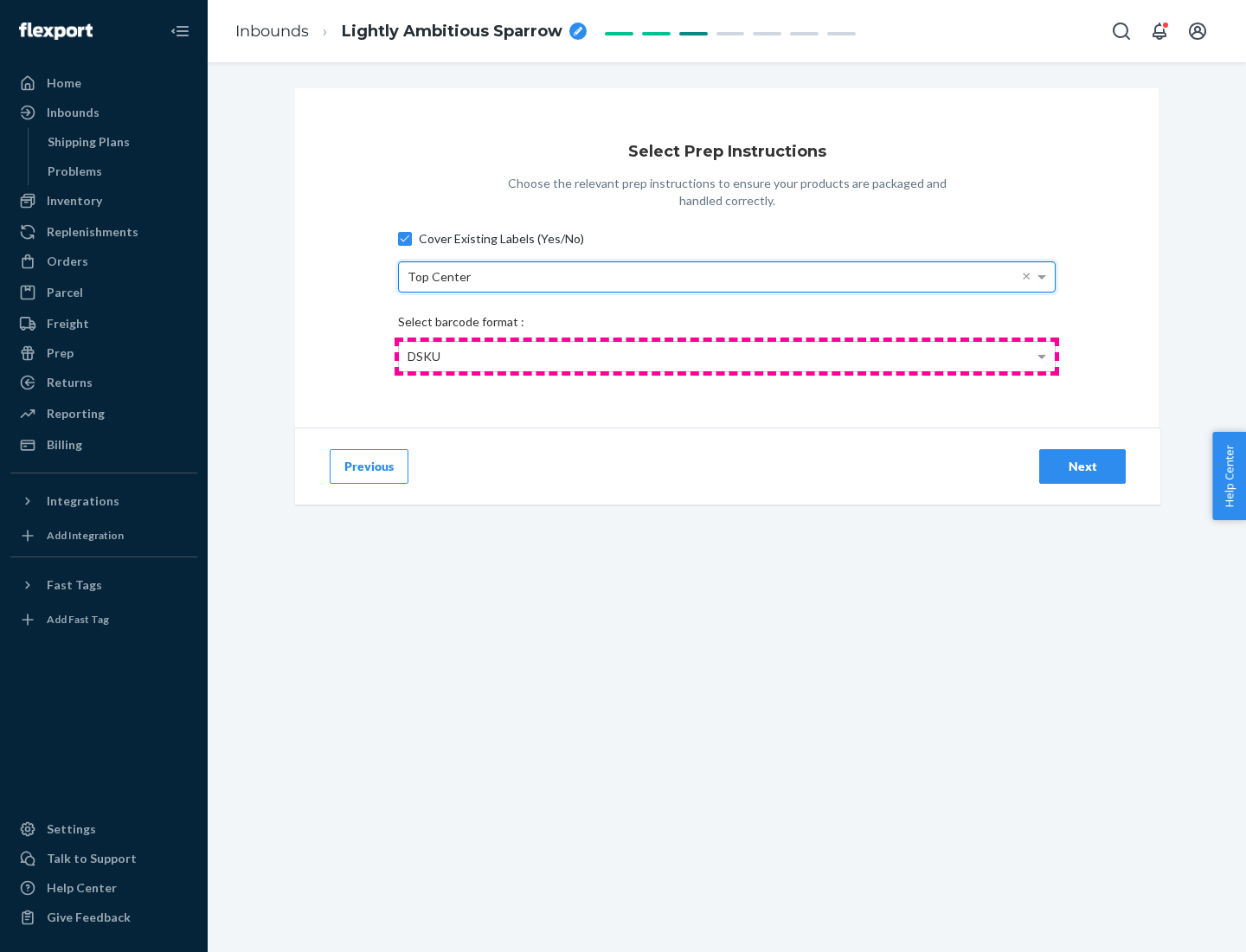
click at [727, 355] on div "DSKU" at bounding box center [726, 356] width 656 height 30
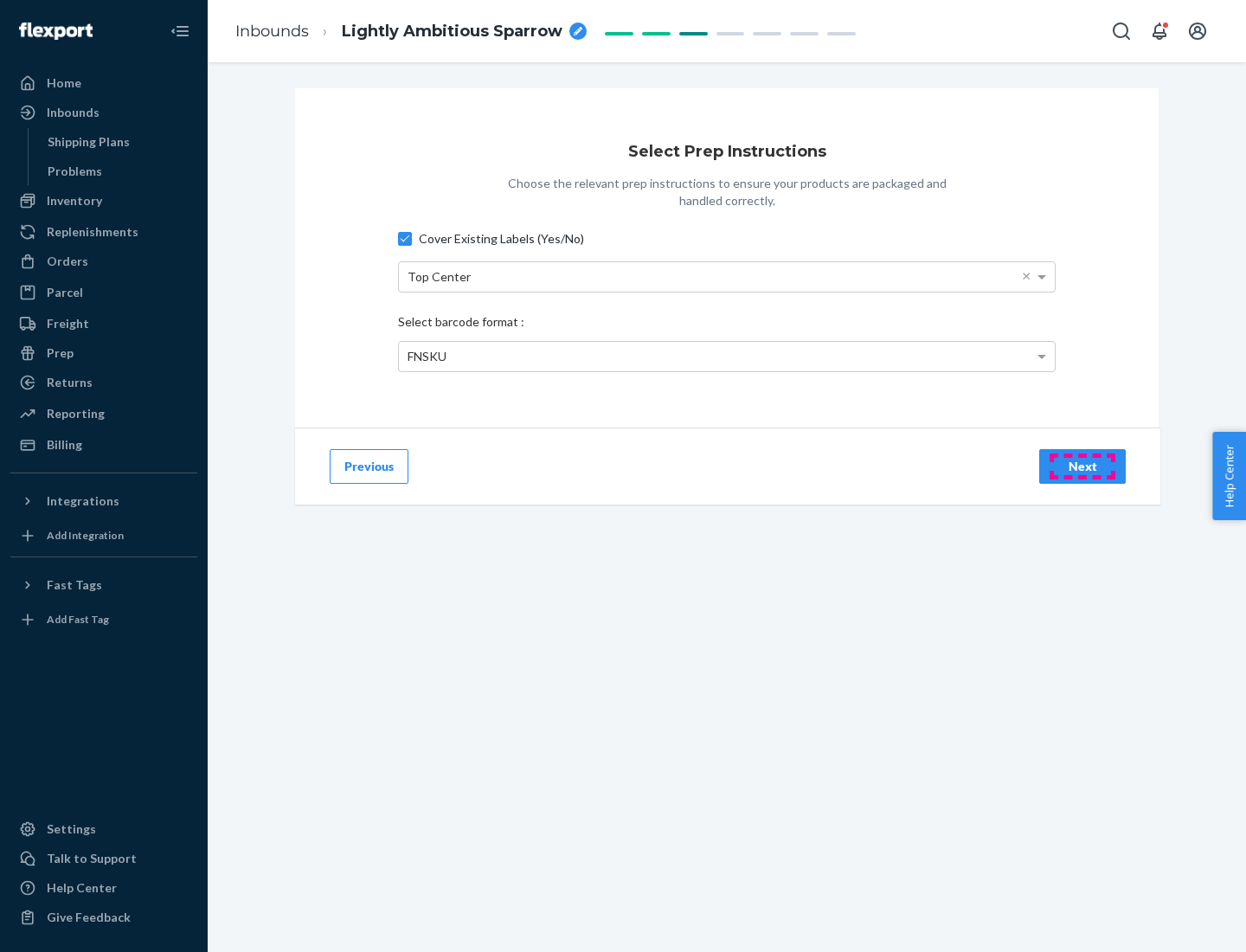
click at [1082, 466] on div "Next" at bounding box center [1082, 467] width 57 height 18
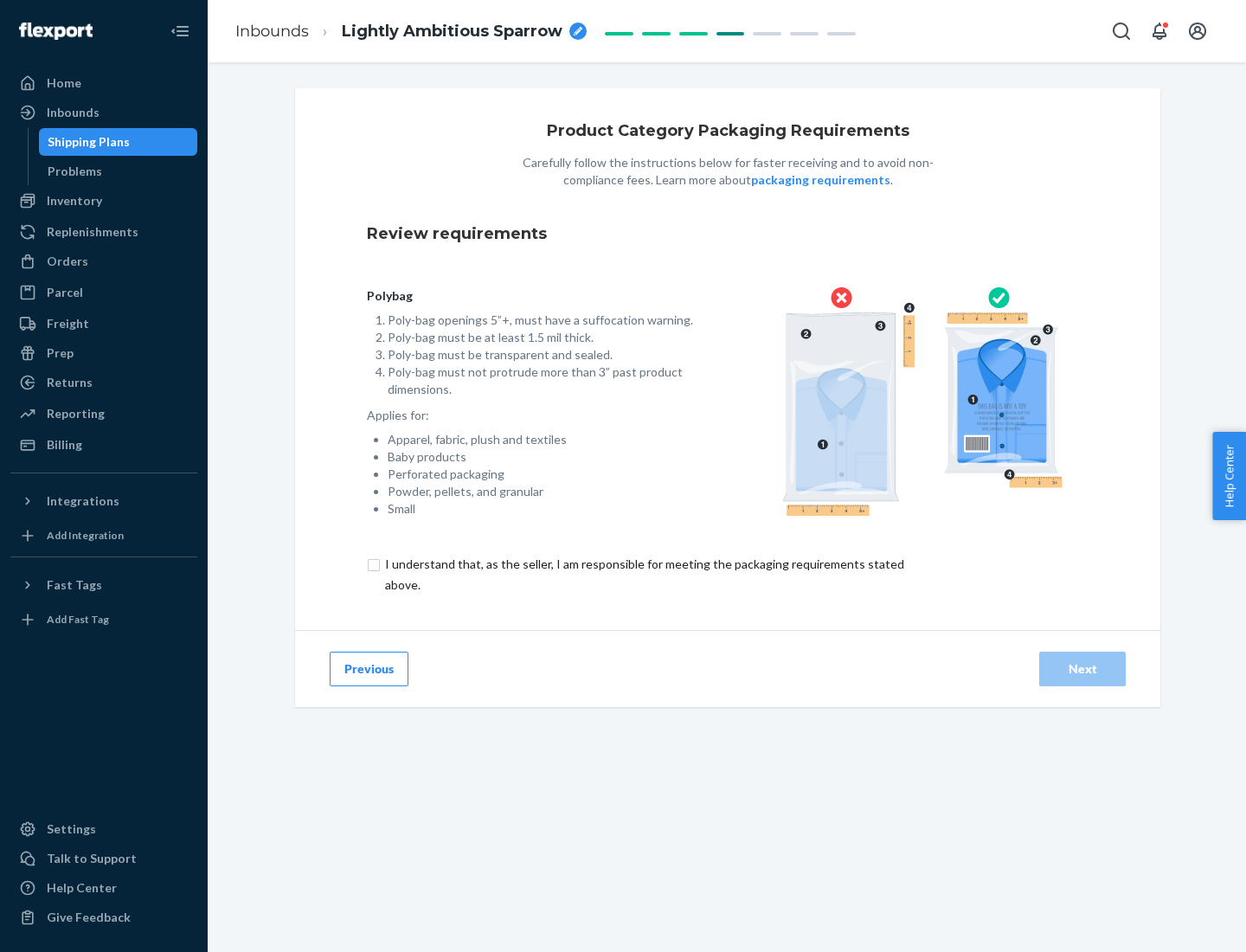
click at [643, 573] on input "checkbox" at bounding box center [654, 574] width 575 height 41
checkbox input "true"
click at [1082, 668] on div "Next" at bounding box center [1082, 669] width 57 height 18
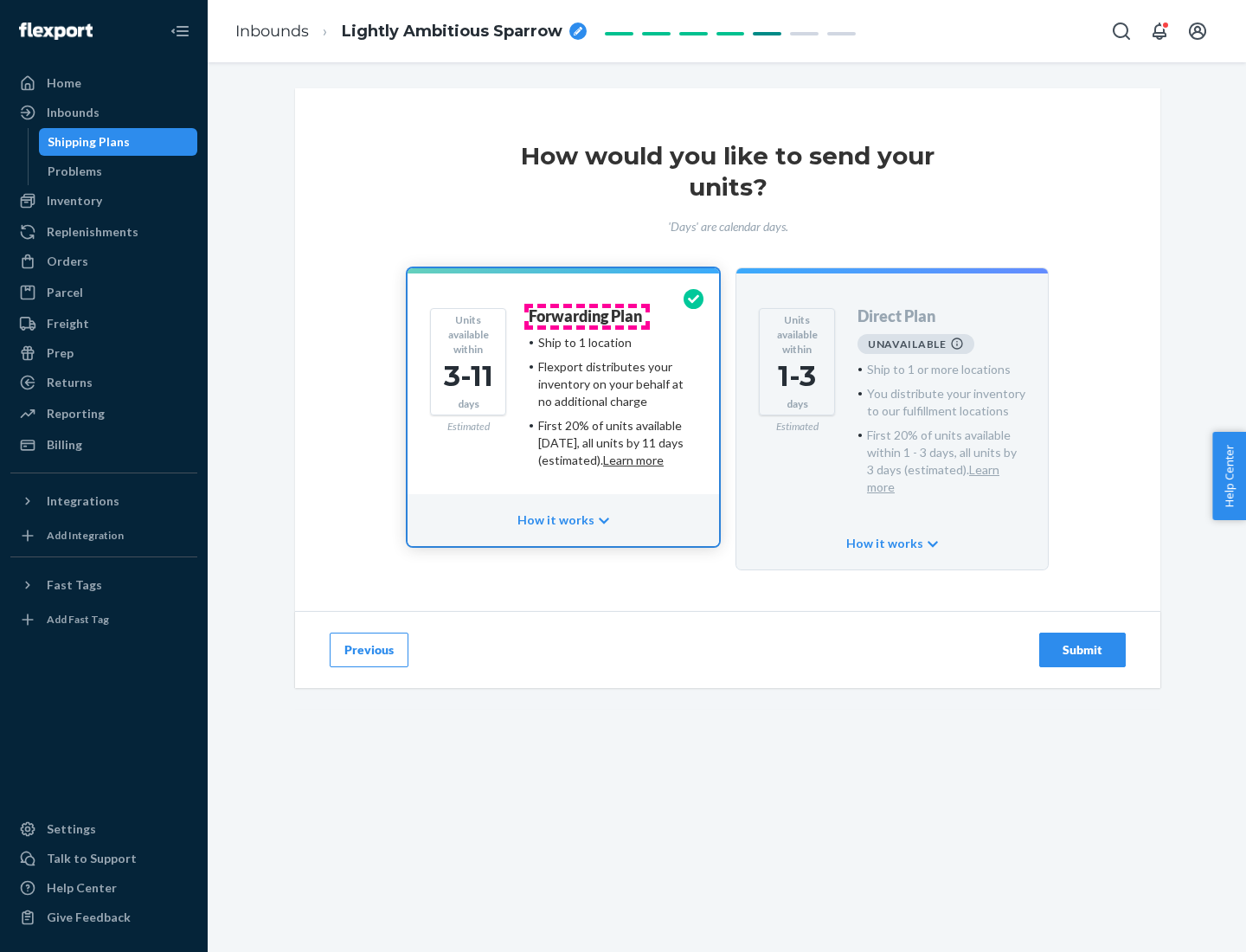
click at [587, 316] on h4 "Forwarding Plan" at bounding box center [585, 317] width 113 height 18
click at [1082, 641] on div "Submit" at bounding box center [1082, 650] width 57 height 18
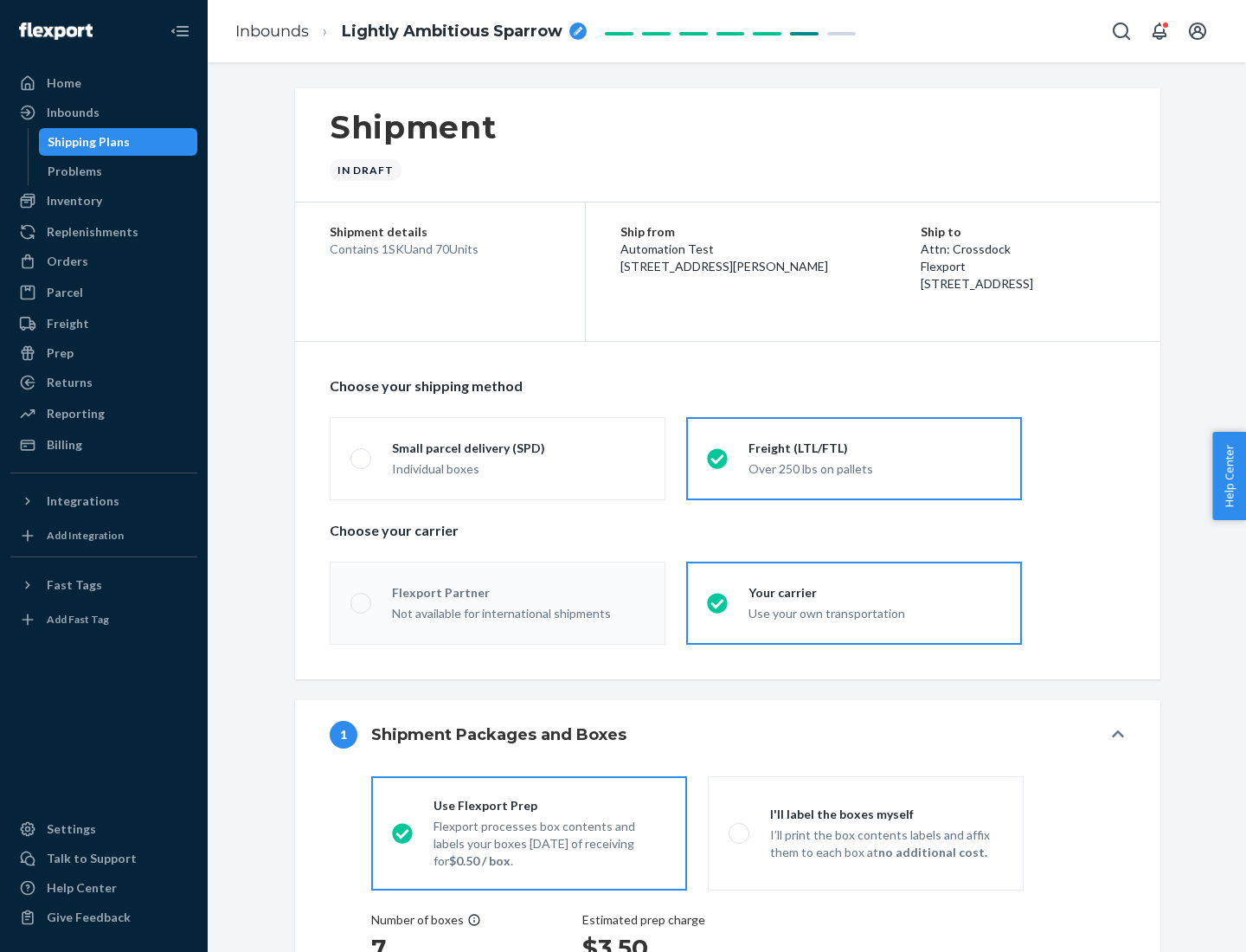
radio input "true"
radio input "false"
radio input "true"
radio input "false"
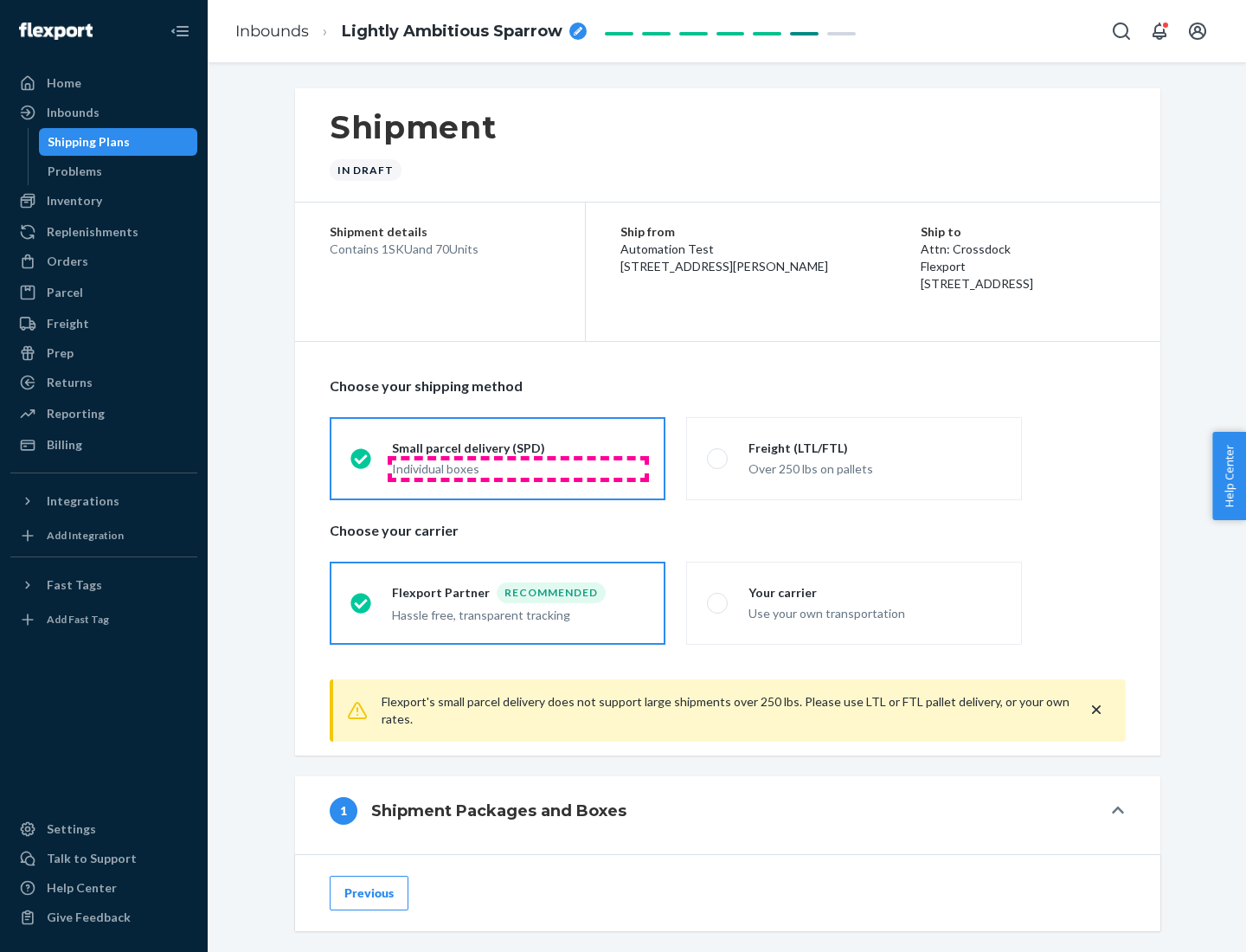
click at [518, 468] on div "Individual boxes" at bounding box center [518, 470] width 253 height 18
click at [362, 464] on input "Small parcel delivery (SPD) Individual boxes" at bounding box center [355, 458] width 11 height 11
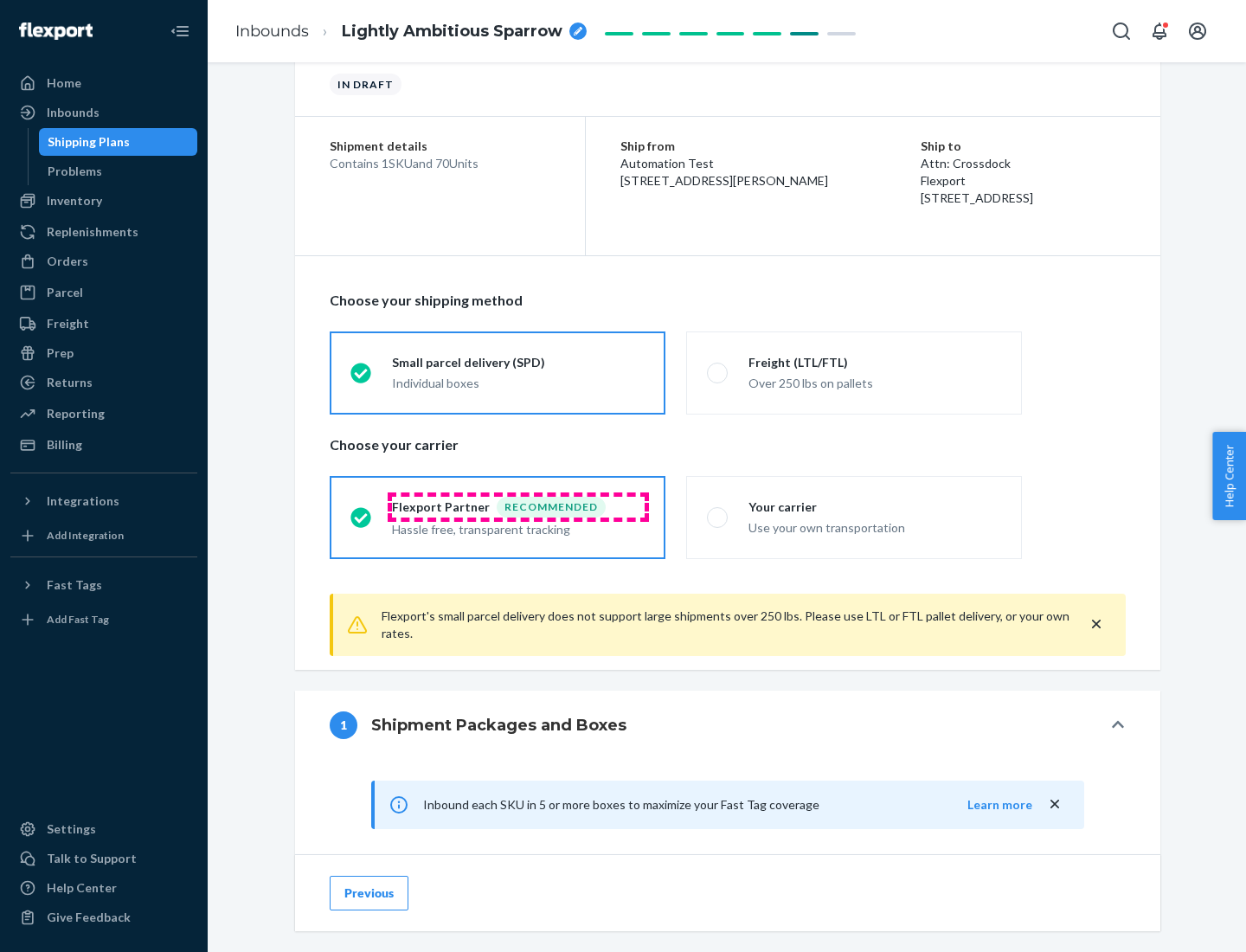
click at [518, 506] on div "Recommended" at bounding box center [550, 506] width 109 height 21
click at [362, 511] on input "Flexport Partner Recommended Hassle free, transparent tracking" at bounding box center [355, 516] width 11 height 11
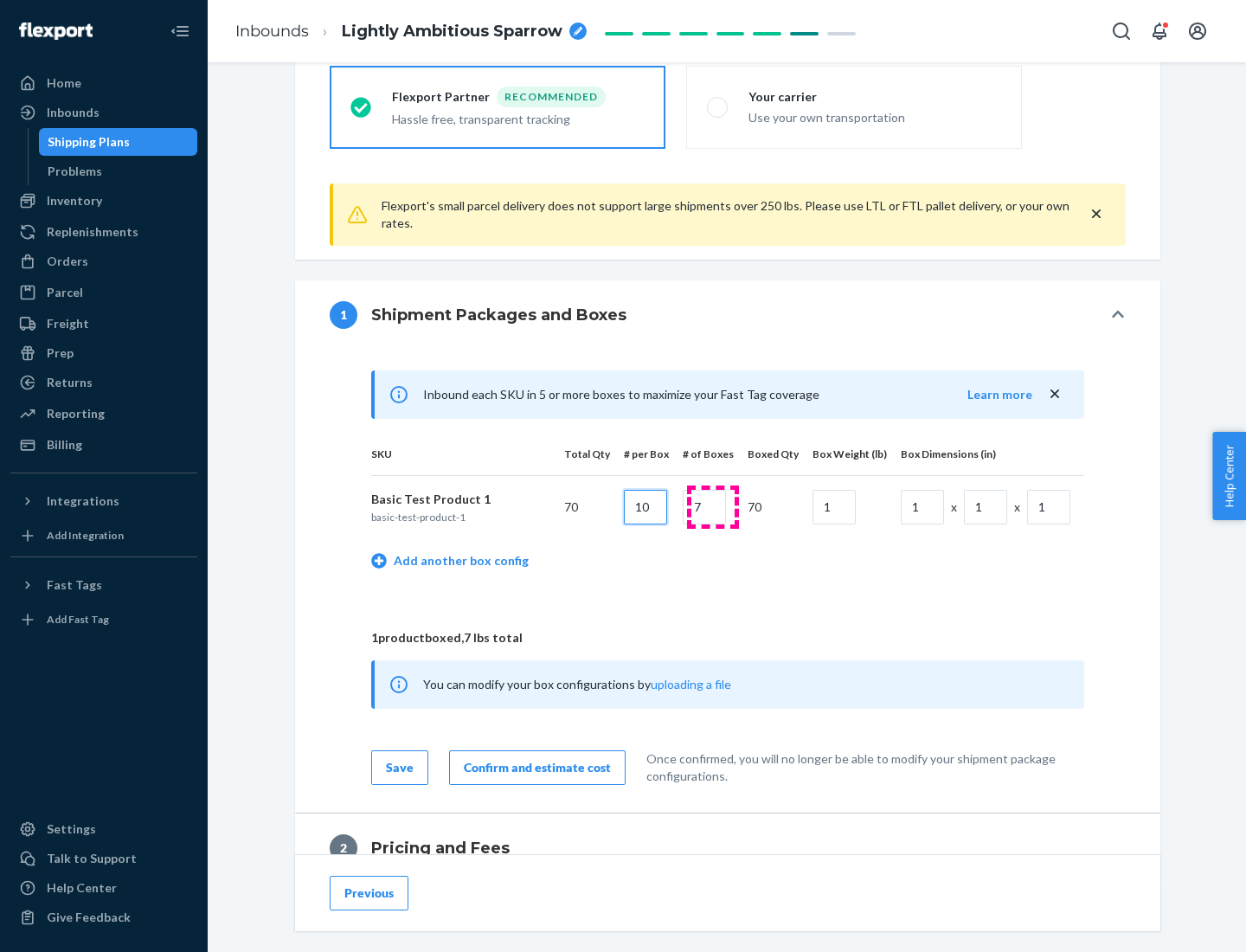
type input "10"
type input "7"
type input "1"
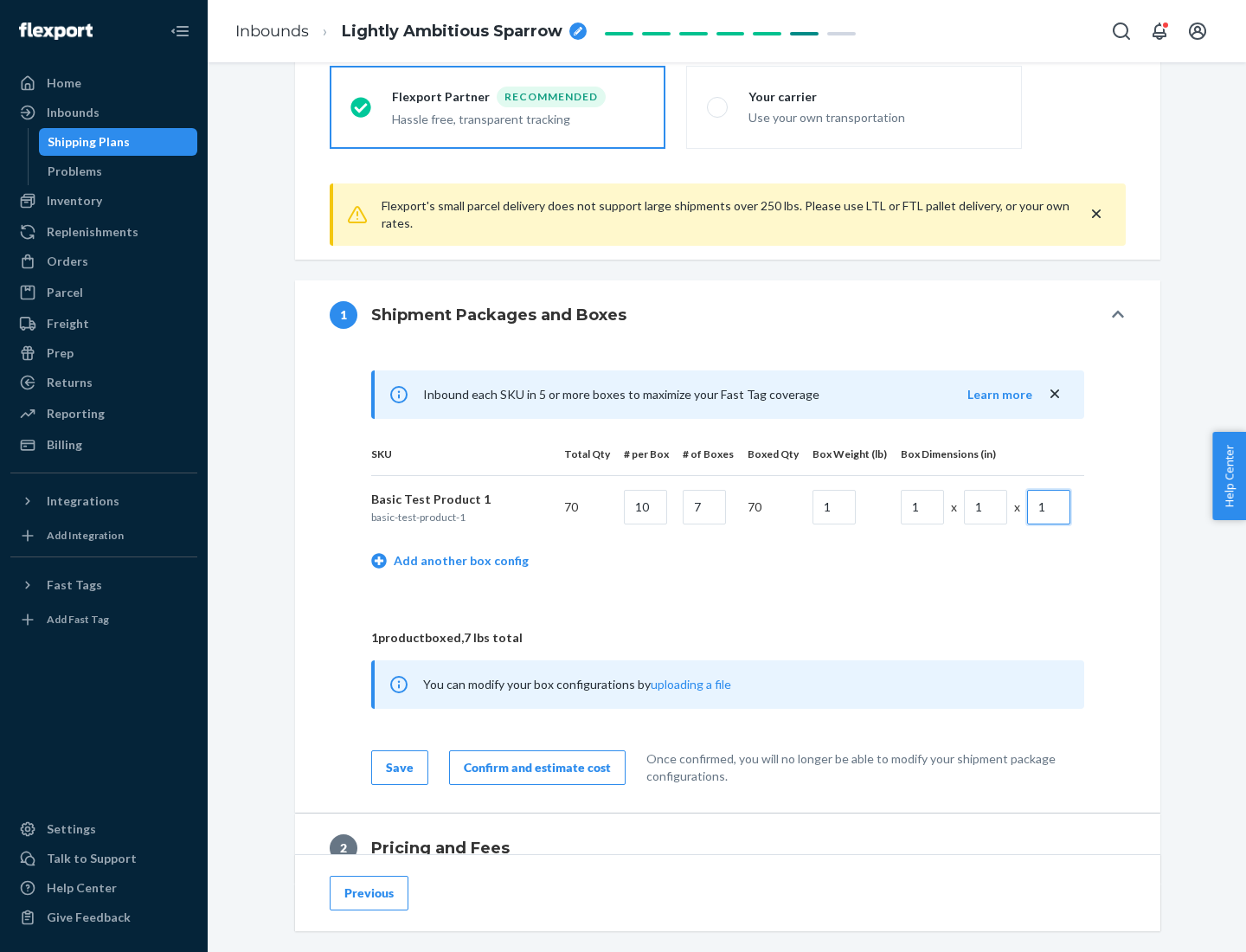
scroll to position [756, 0]
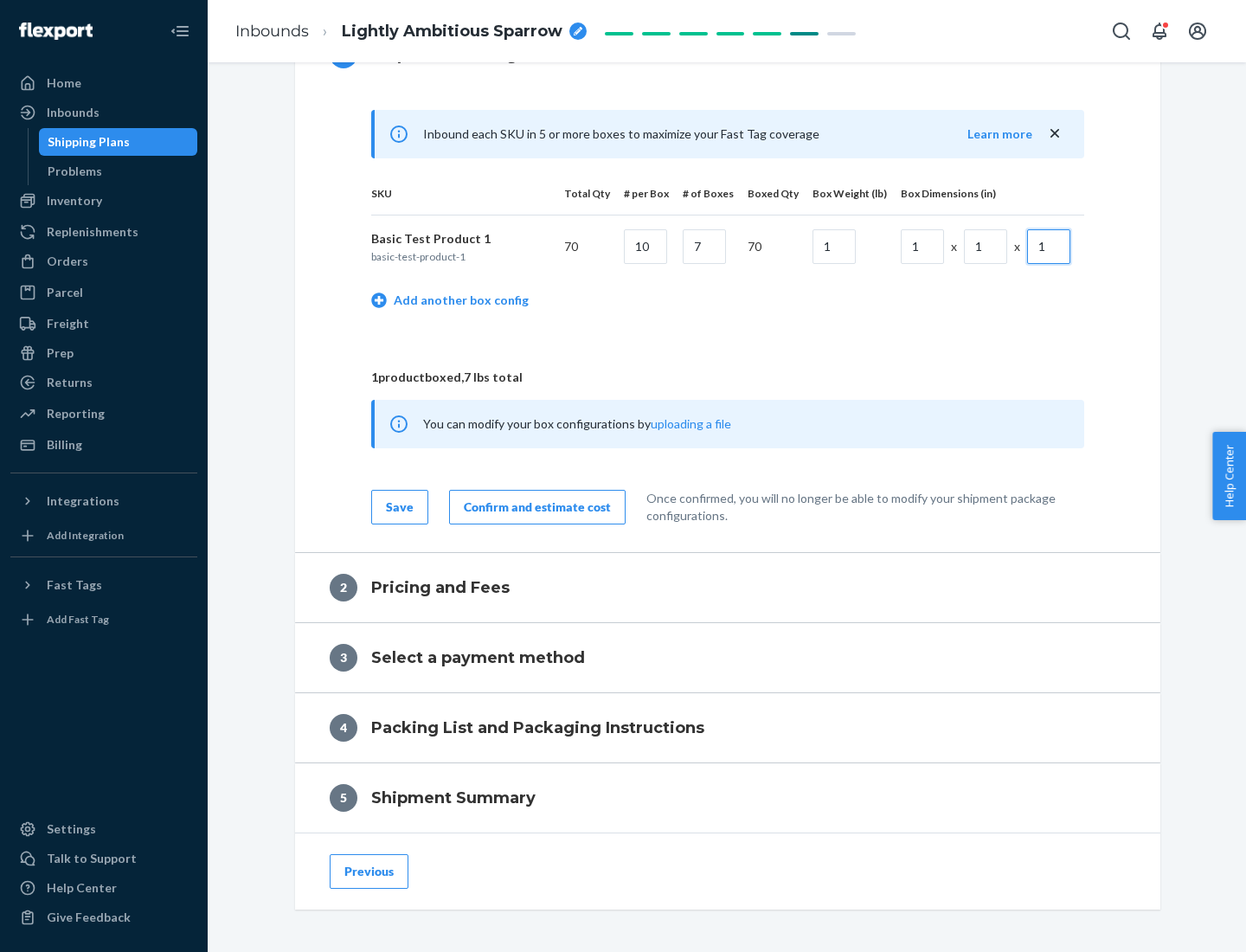
type input "1"
click at [534, 506] on div "Confirm and estimate cost" at bounding box center [537, 507] width 147 height 18
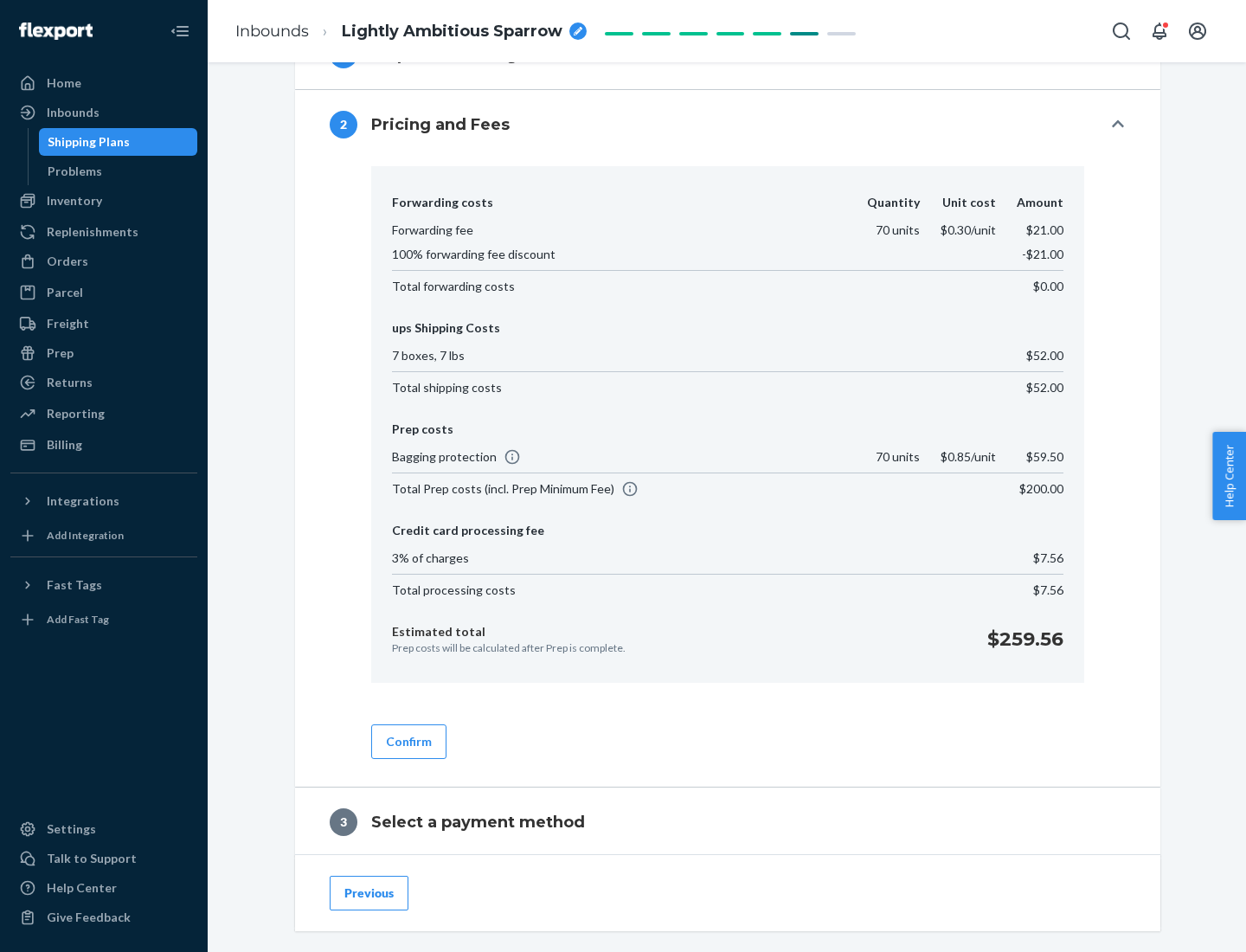
scroll to position [990, 0]
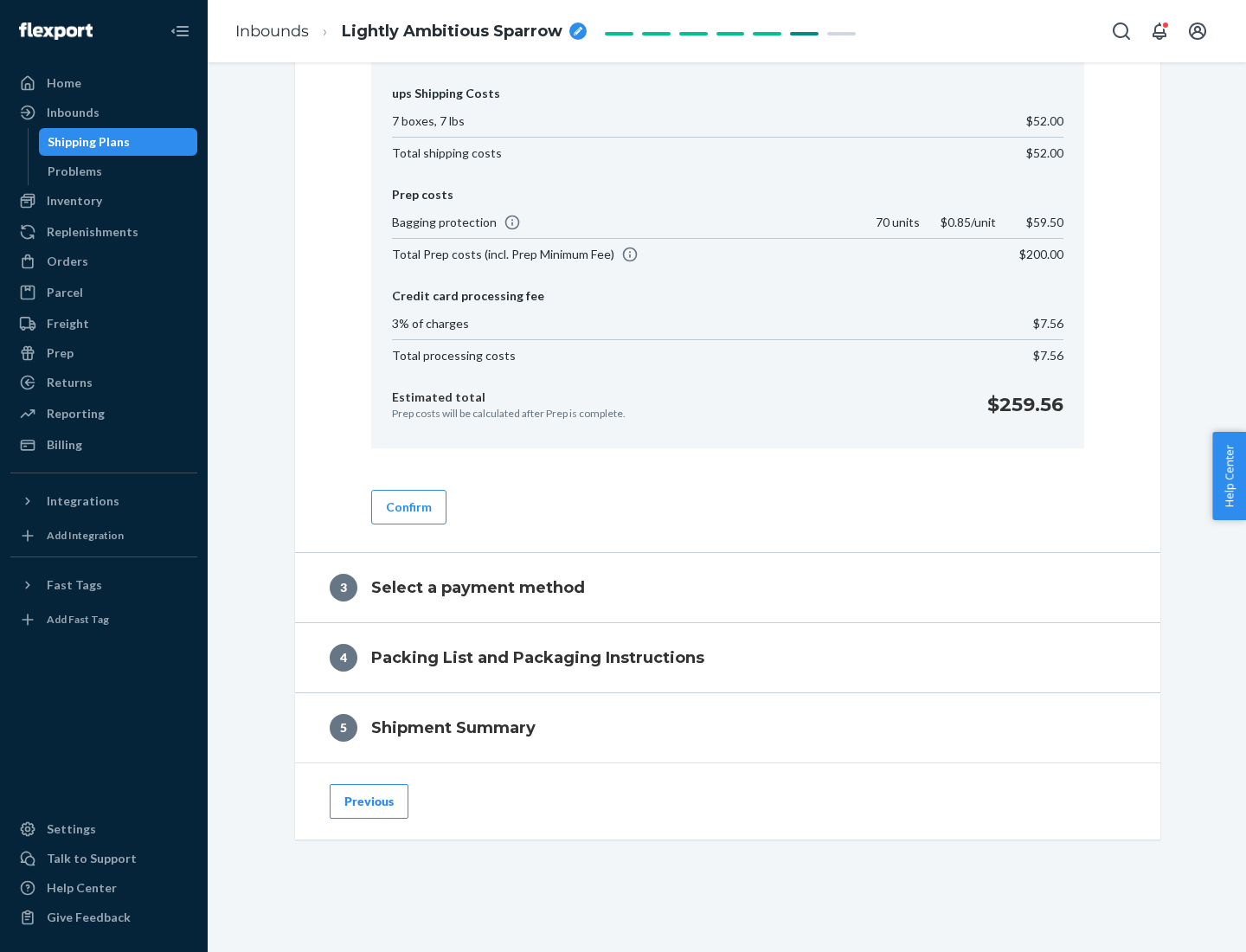
click at [407, 506] on button "Confirm" at bounding box center [408, 506] width 75 height 35
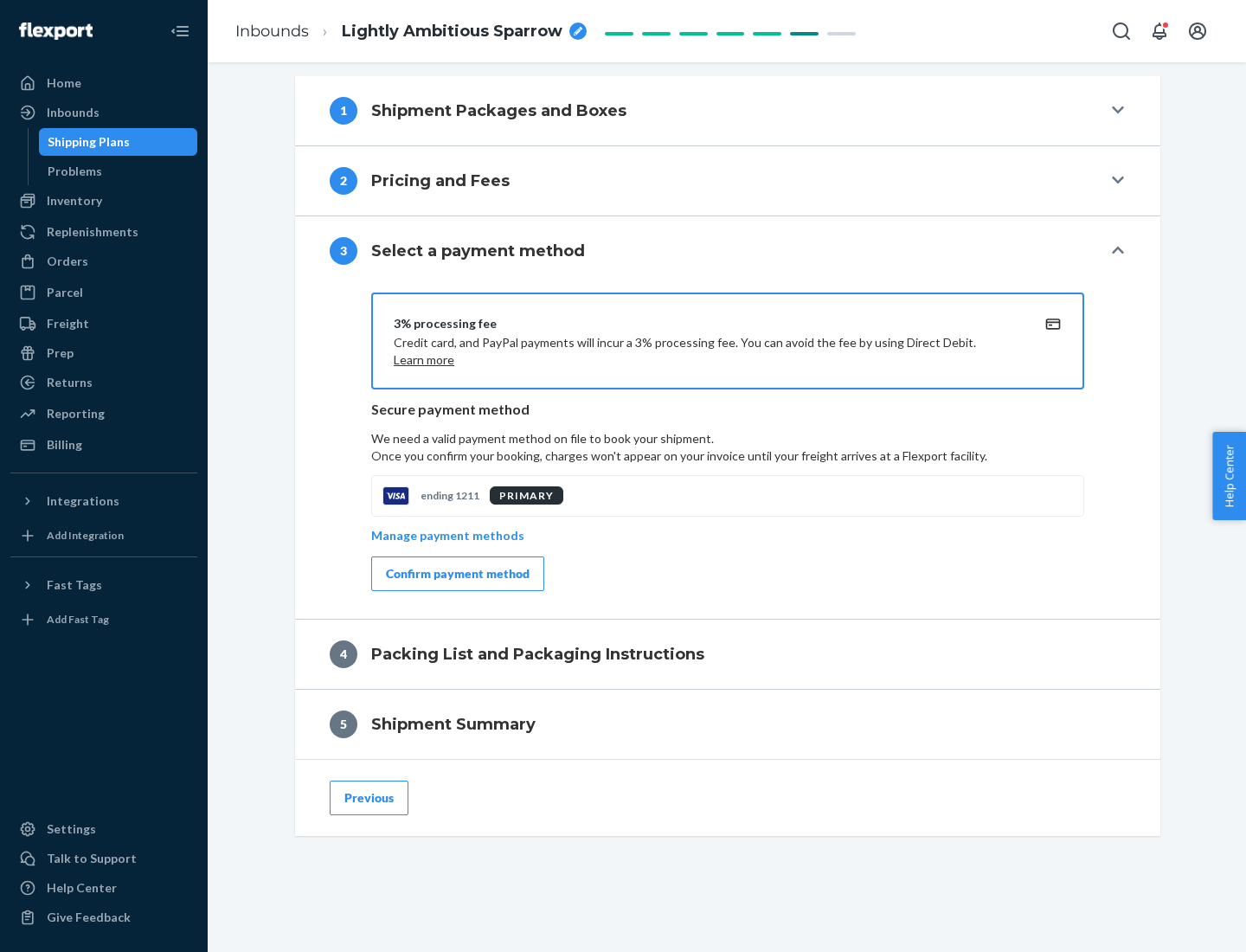
scroll to position [699, 0]
click at [456, 573] on div "Confirm payment method" at bounding box center [458, 574] width 144 height 18
